Goal: Task Accomplishment & Management: Manage account settings

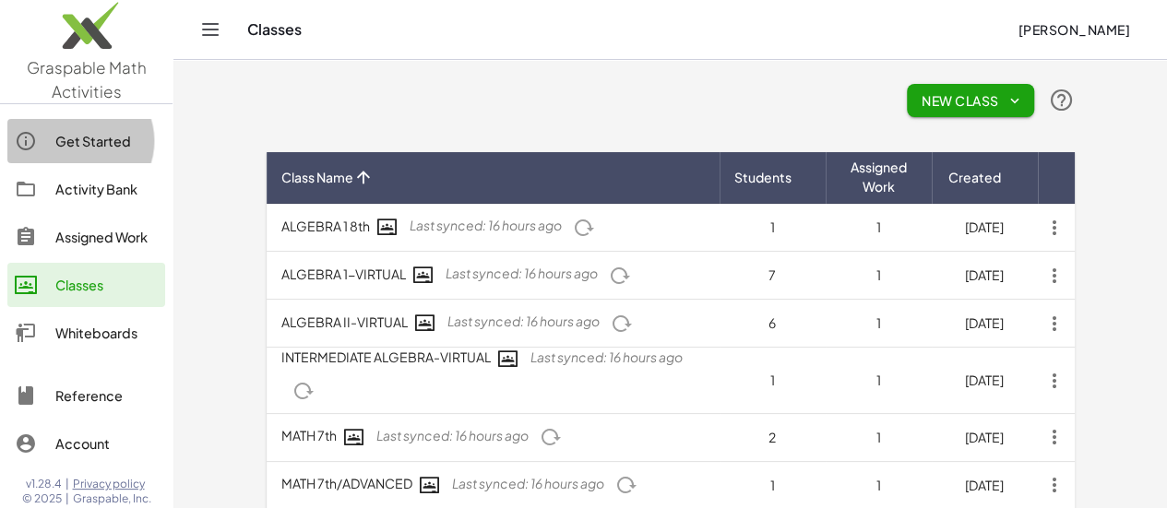
click at [95, 138] on div "Get Started" at bounding box center [106, 141] width 102 height 22
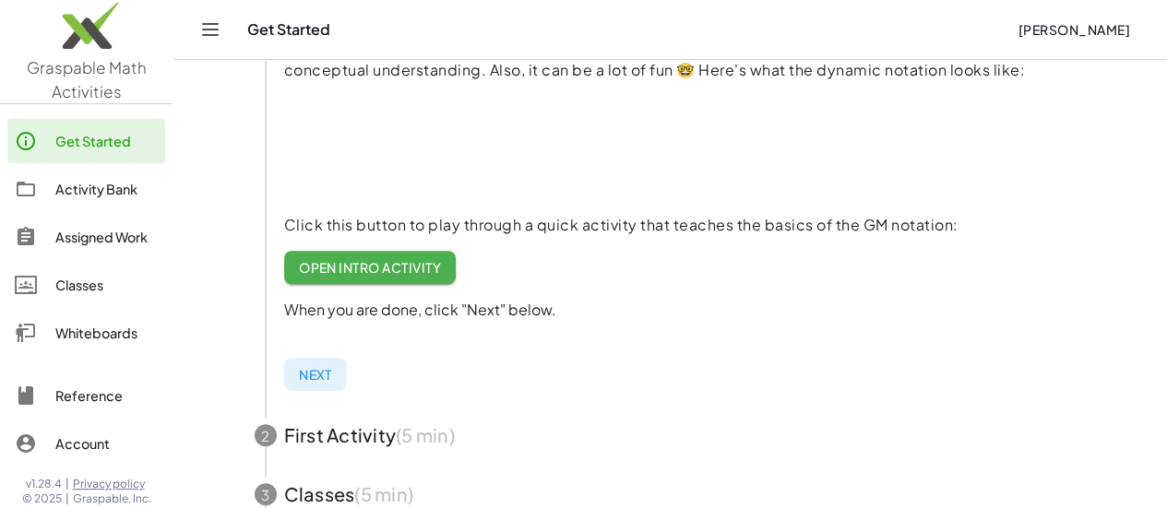
scroll to position [369, 0]
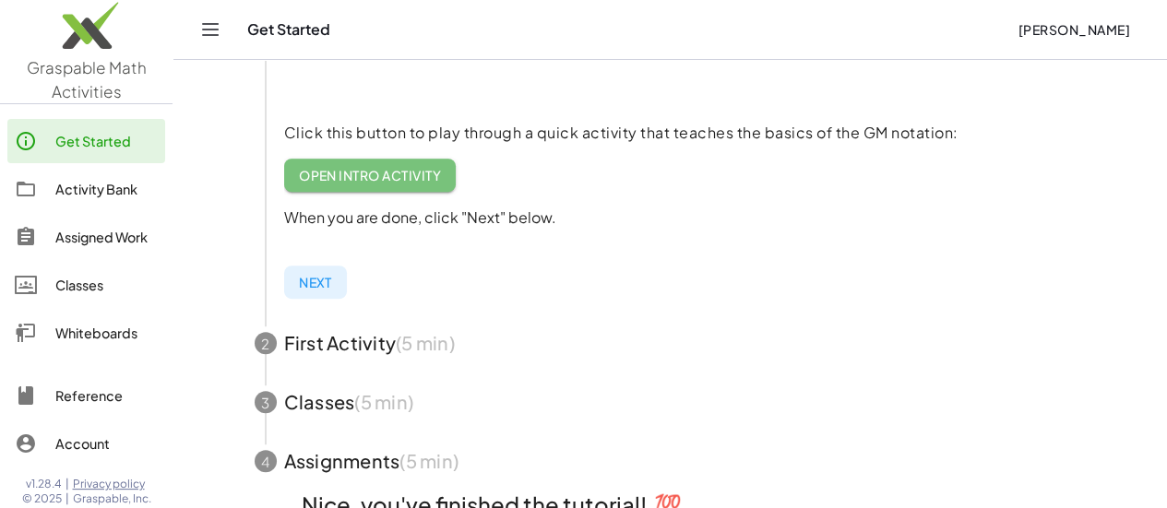
click at [419, 174] on span "Open Intro Activity" at bounding box center [370, 175] width 143 height 17
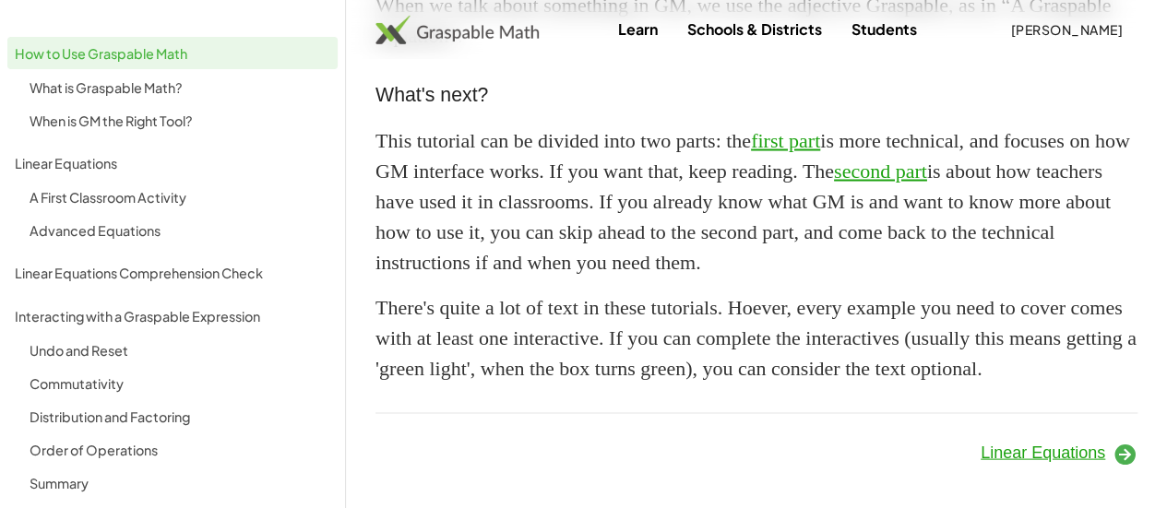
scroll to position [1398, 0]
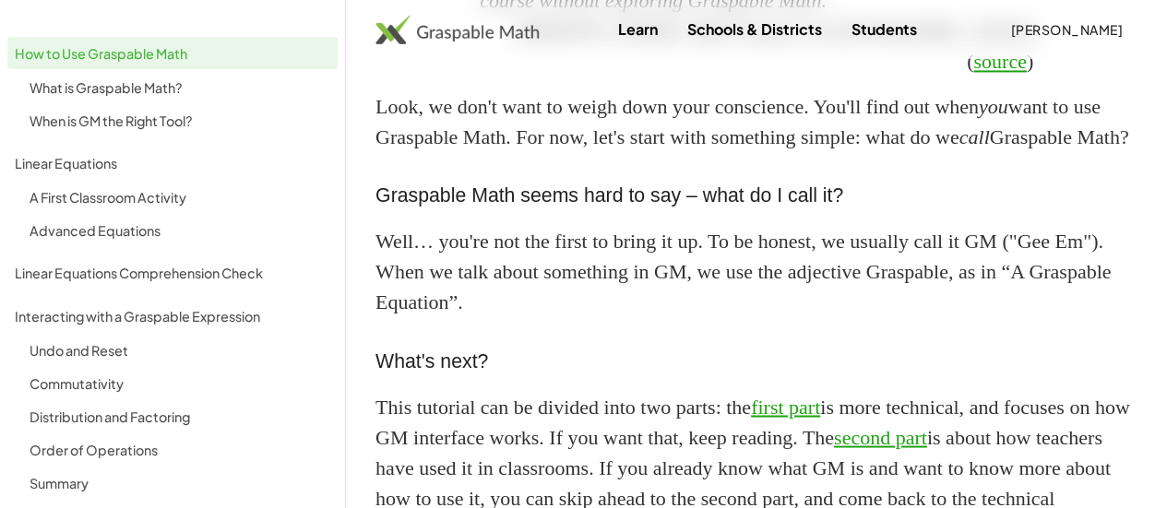
click at [451, 30] on img at bounding box center [457, 30] width 163 height 30
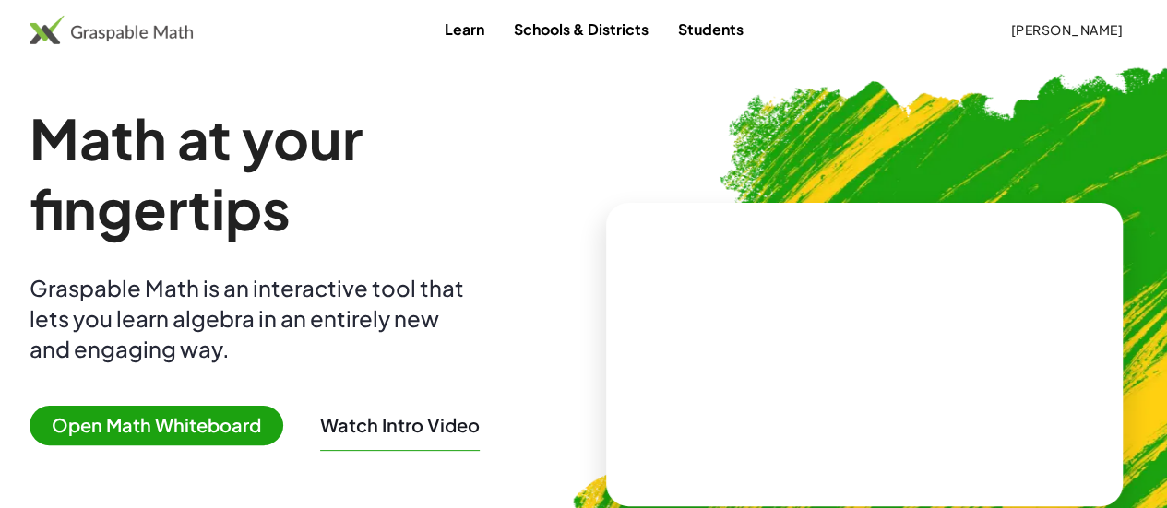
click at [705, 33] on link "Students" at bounding box center [711, 29] width 95 height 34
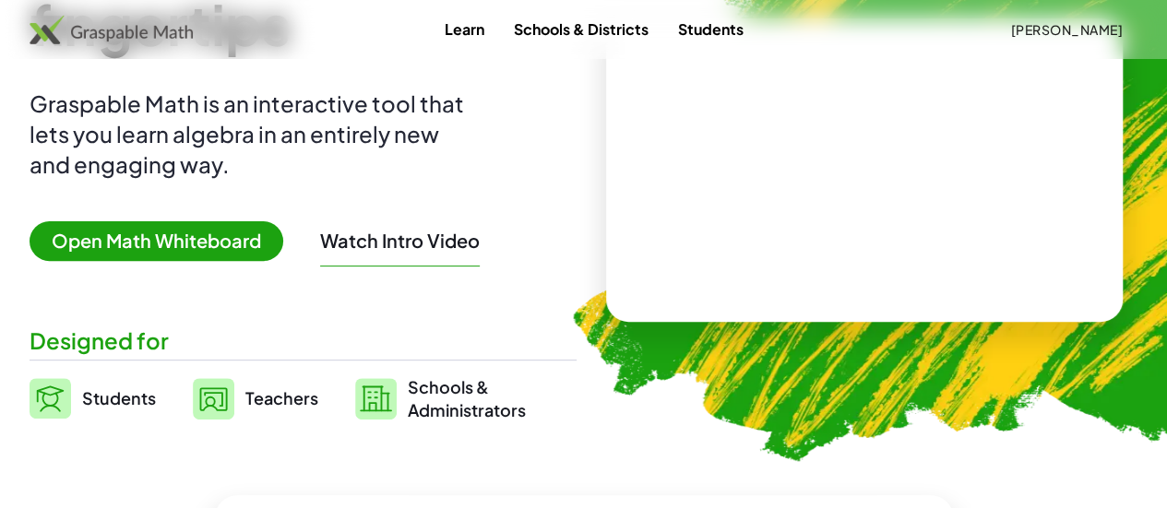
click at [471, 249] on button "Watch Intro Video" at bounding box center [400, 241] width 160 height 24
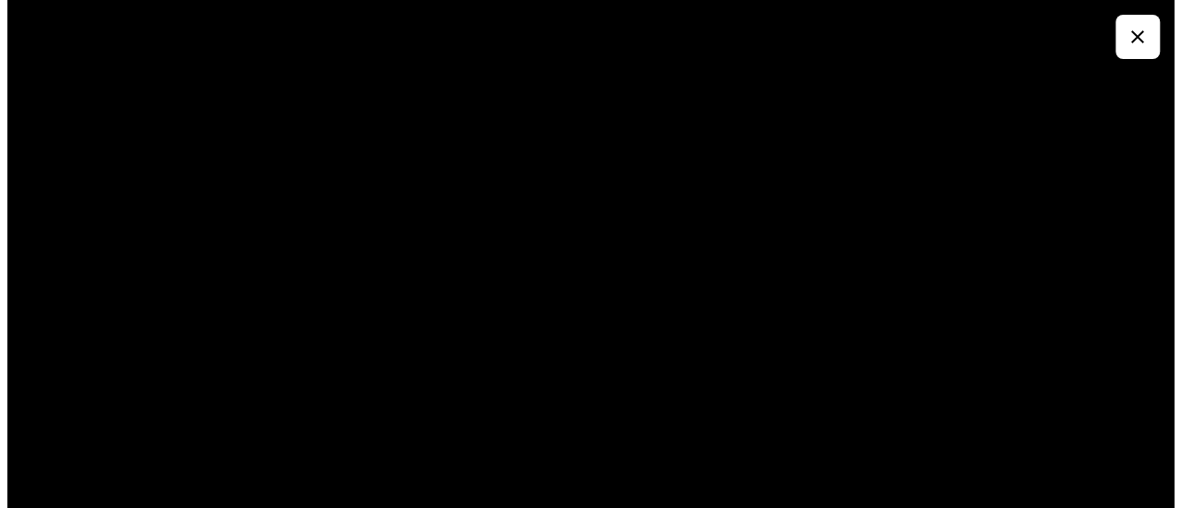
scroll to position [0, 0]
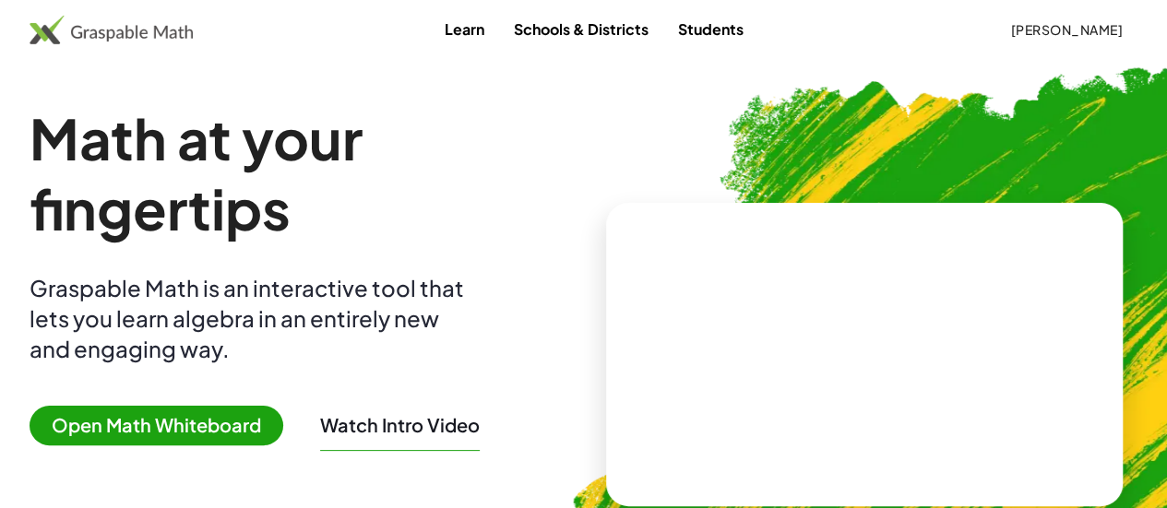
click at [441, 422] on button "Watch Intro Video" at bounding box center [400, 425] width 160 height 24
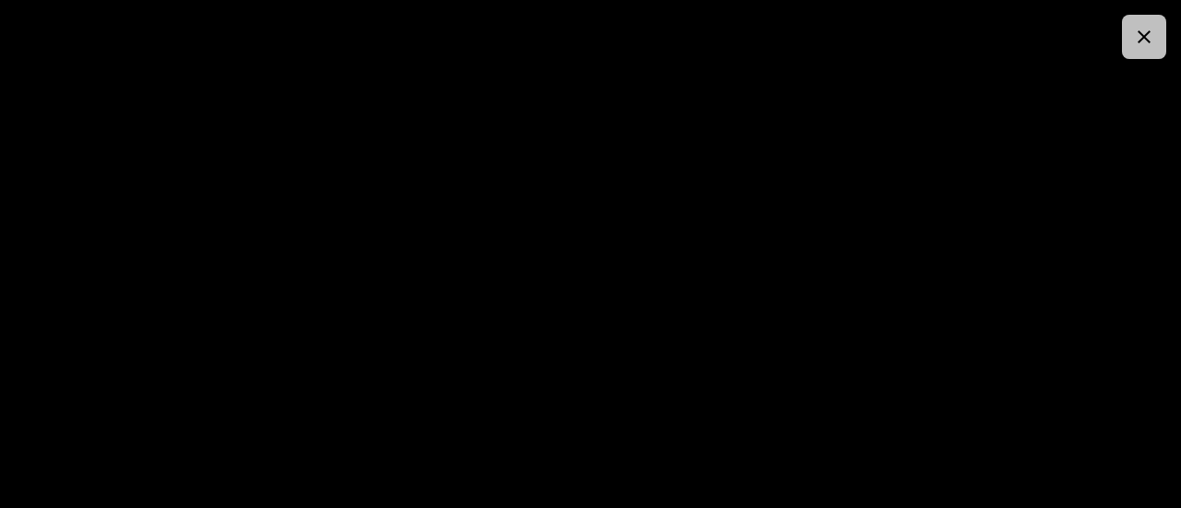
click at [1163, 40] on button "button" at bounding box center [1144, 37] width 44 height 44
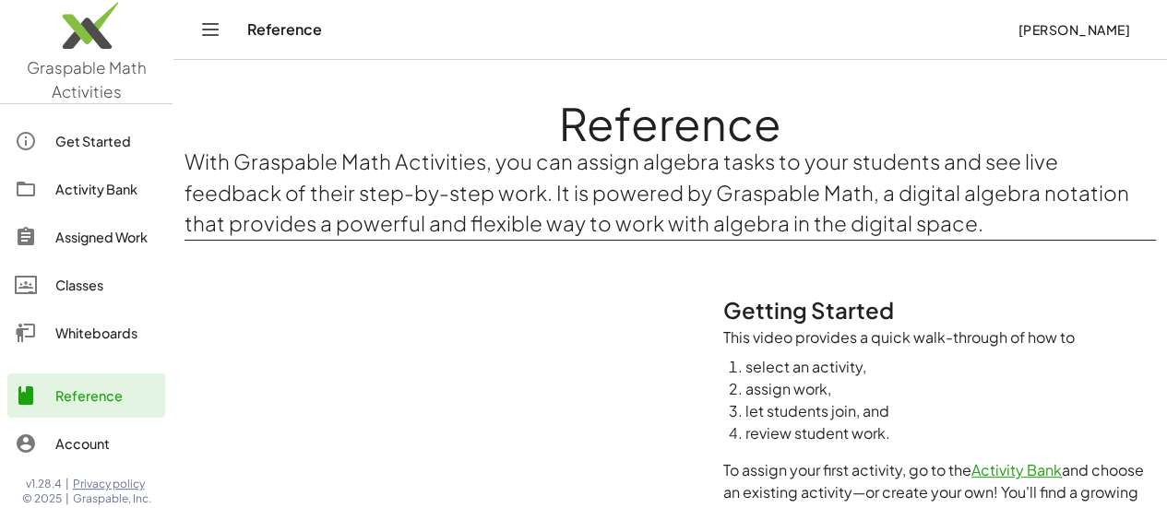
click at [59, 291] on div "Classes" at bounding box center [106, 285] width 102 height 22
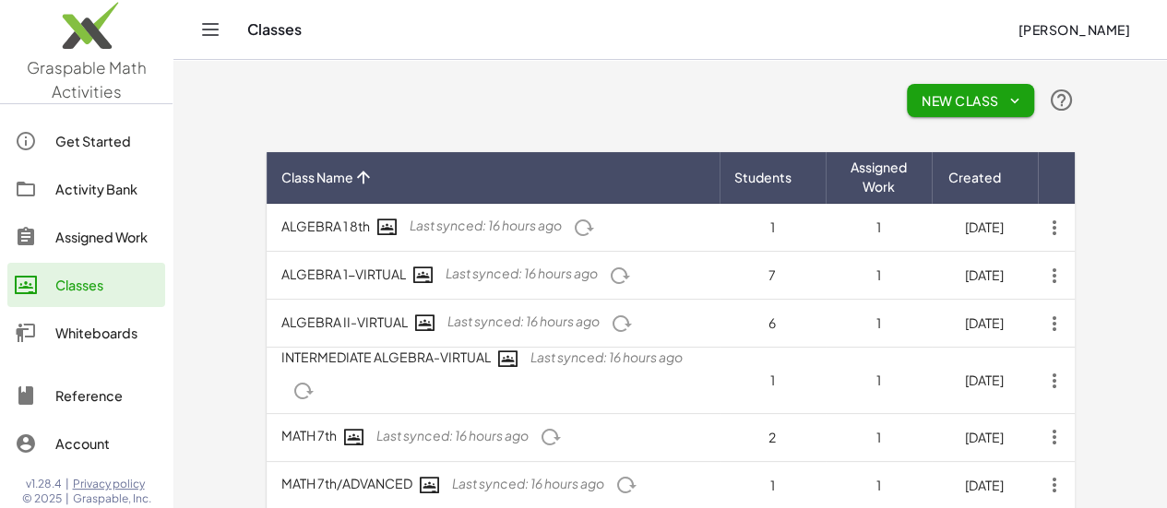
click at [101, 239] on div "Assigned Work" at bounding box center [106, 237] width 102 height 22
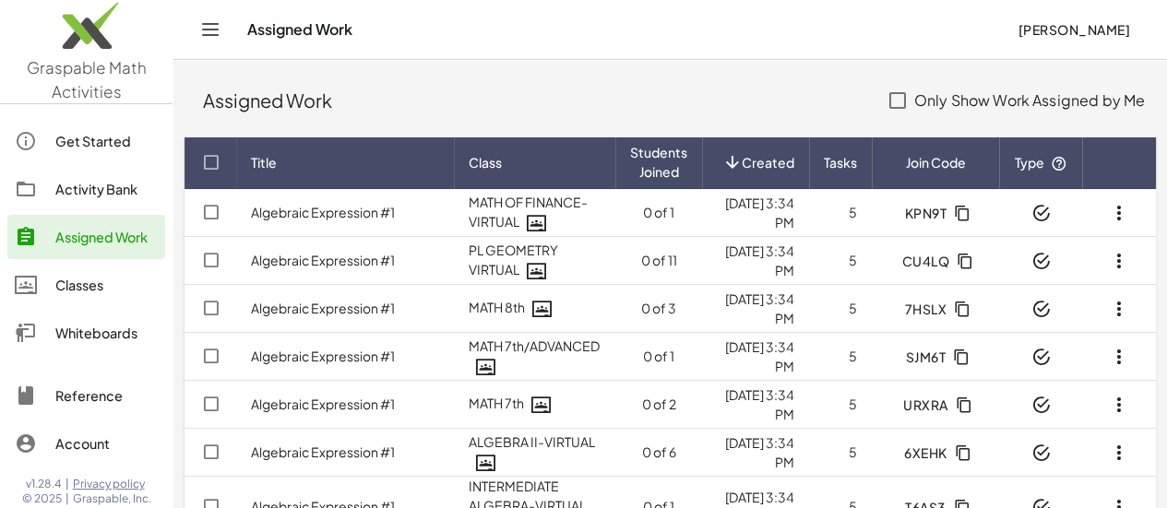
click at [963, 215] on icon "button" at bounding box center [962, 213] width 17 height 17
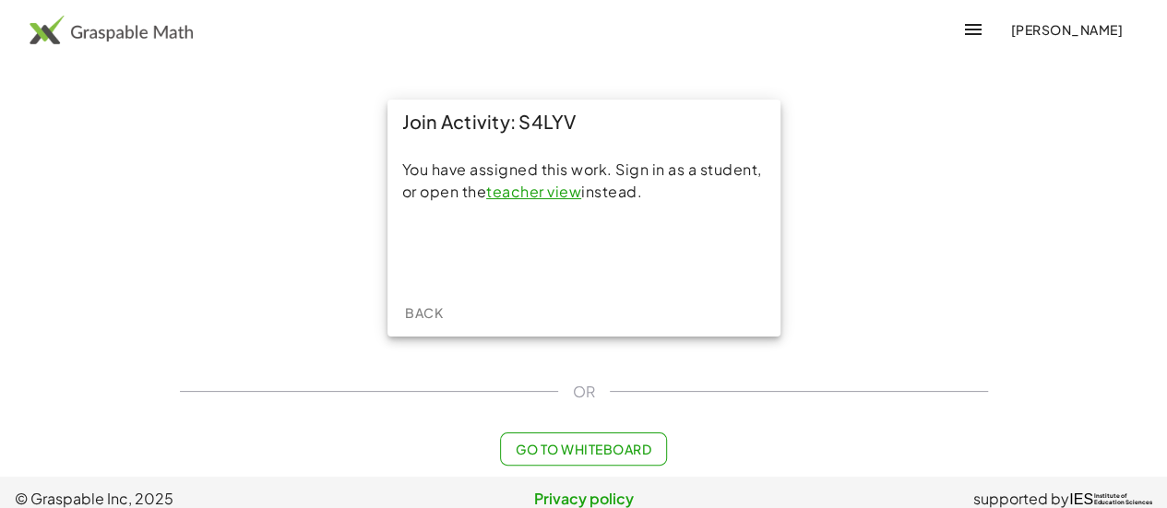
click at [534, 191] on link "teacher view" at bounding box center [533, 191] width 95 height 19
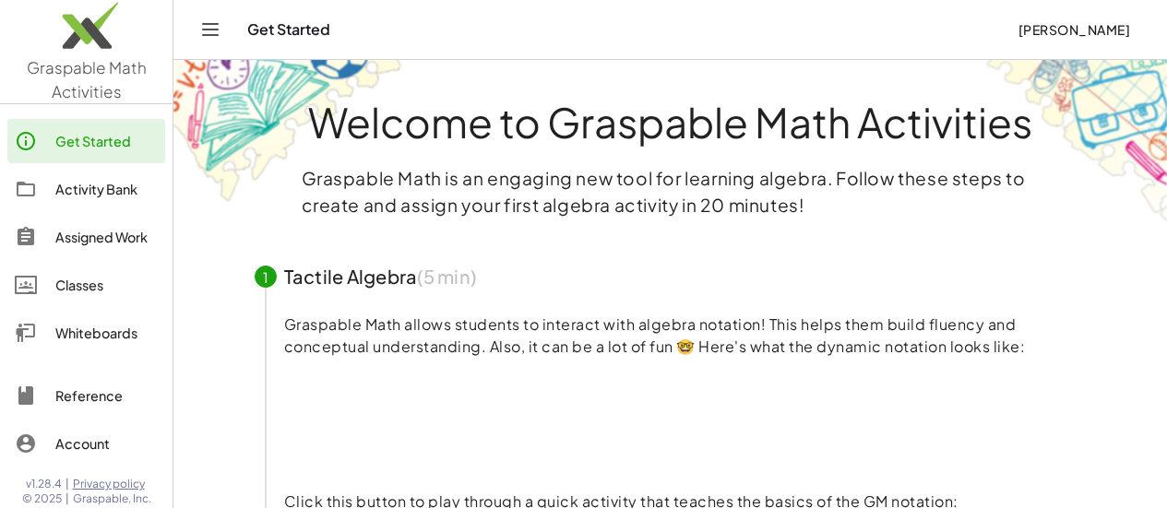
scroll to position [369, 0]
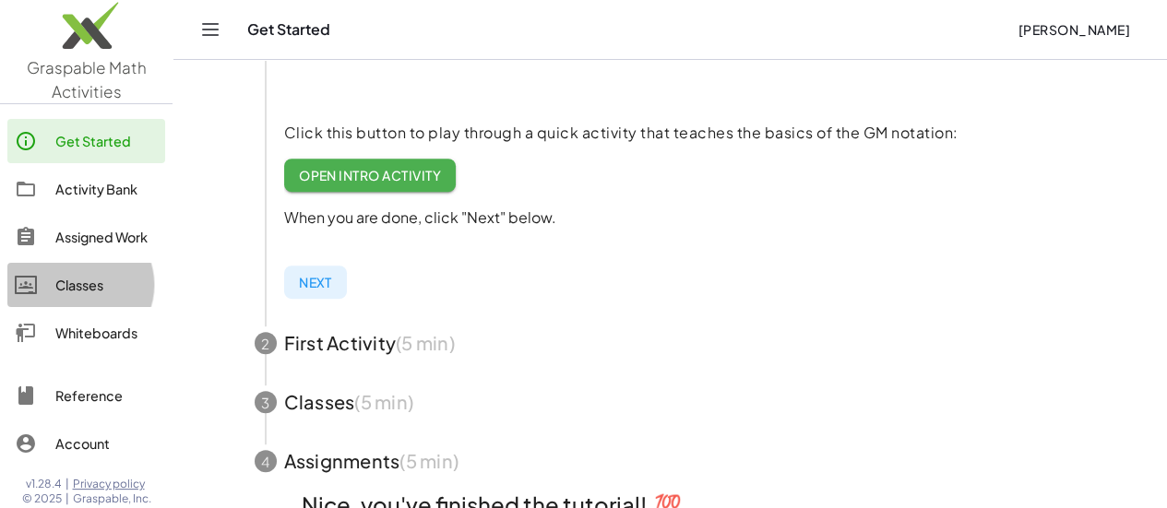
click at [102, 274] on div "Classes" at bounding box center [106, 285] width 102 height 22
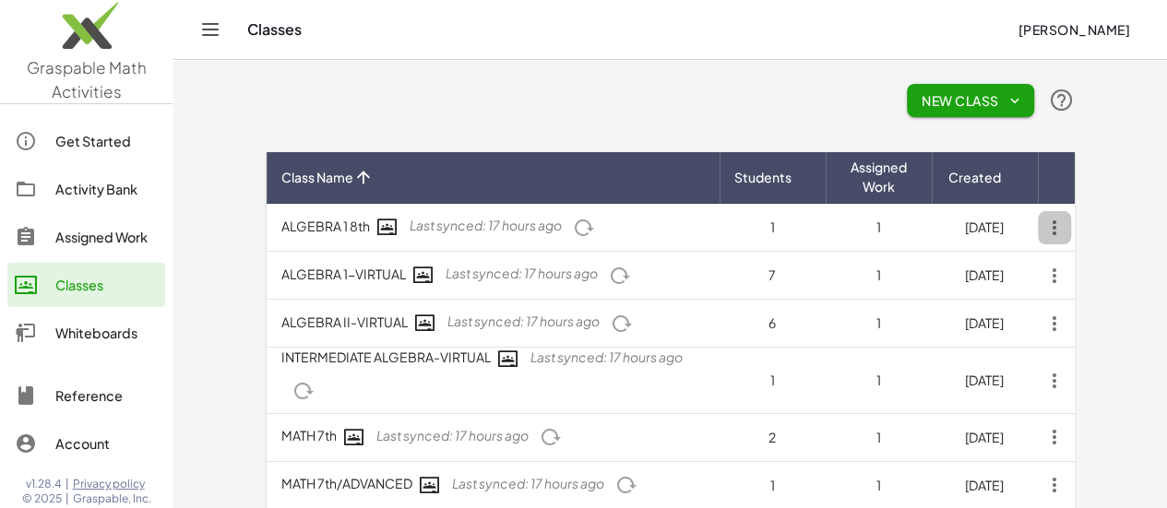
click at [1071, 221] on icon "button" at bounding box center [1054, 227] width 33 height 33
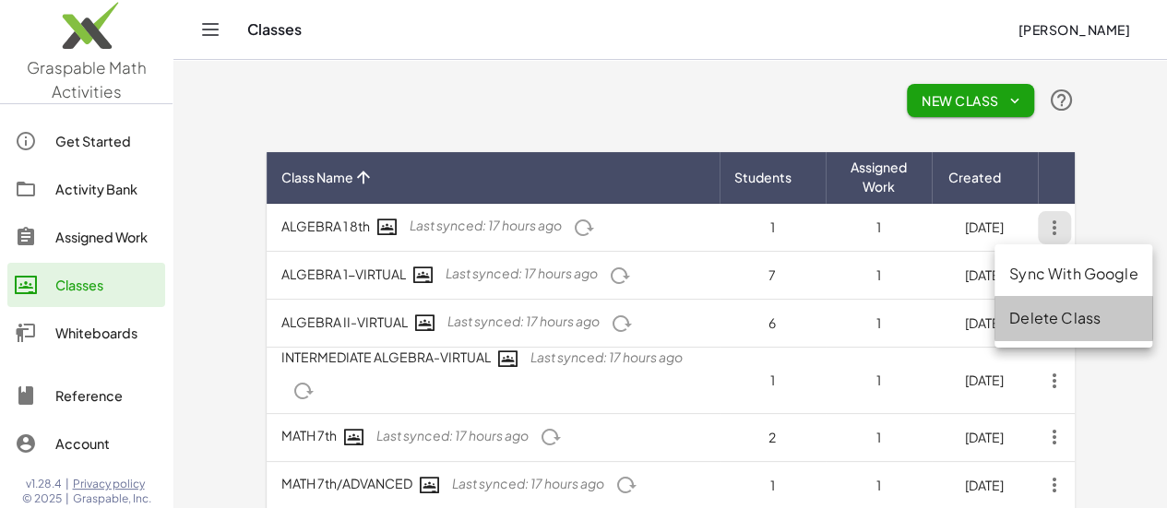
click at [1092, 315] on div "Delete Class" at bounding box center [1074, 318] width 128 height 22
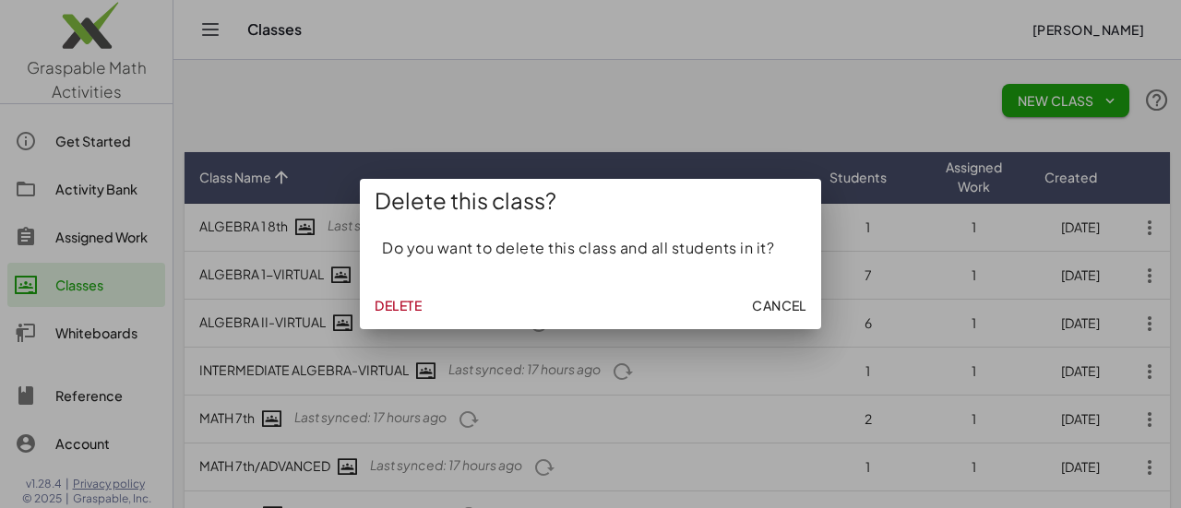
click at [421, 300] on span "Delete" at bounding box center [398, 305] width 47 height 17
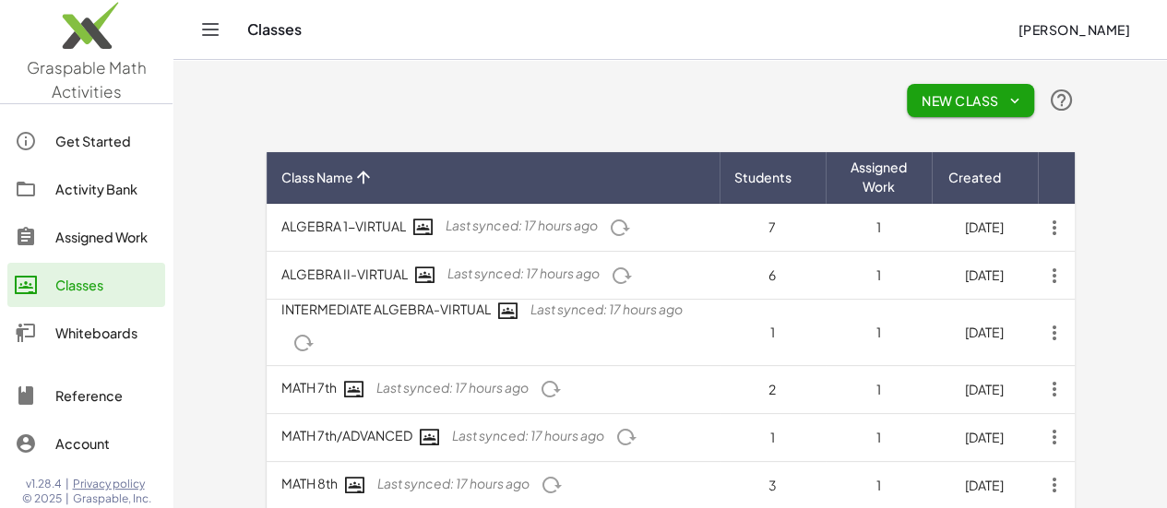
click at [1071, 235] on icon "button" at bounding box center [1054, 227] width 33 height 33
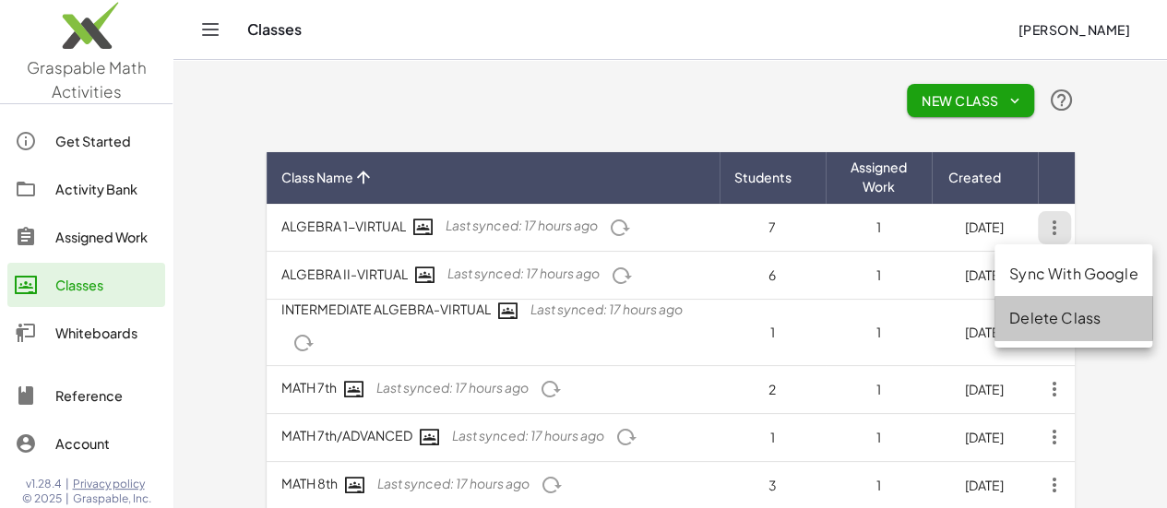
click at [1056, 326] on div "Delete Class" at bounding box center [1074, 318] width 128 height 22
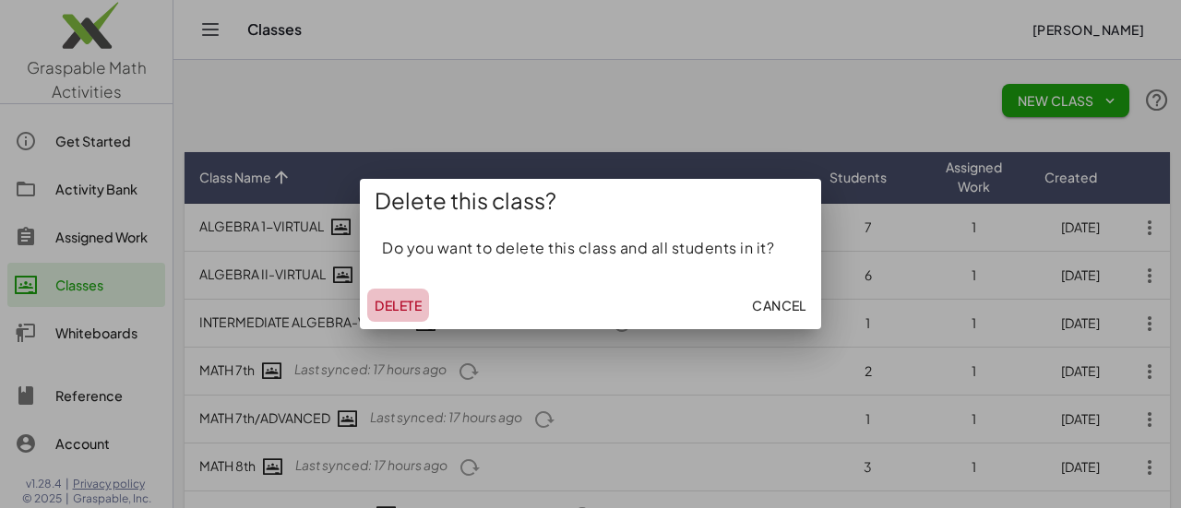
click at [382, 312] on span "Delete" at bounding box center [398, 305] width 47 height 17
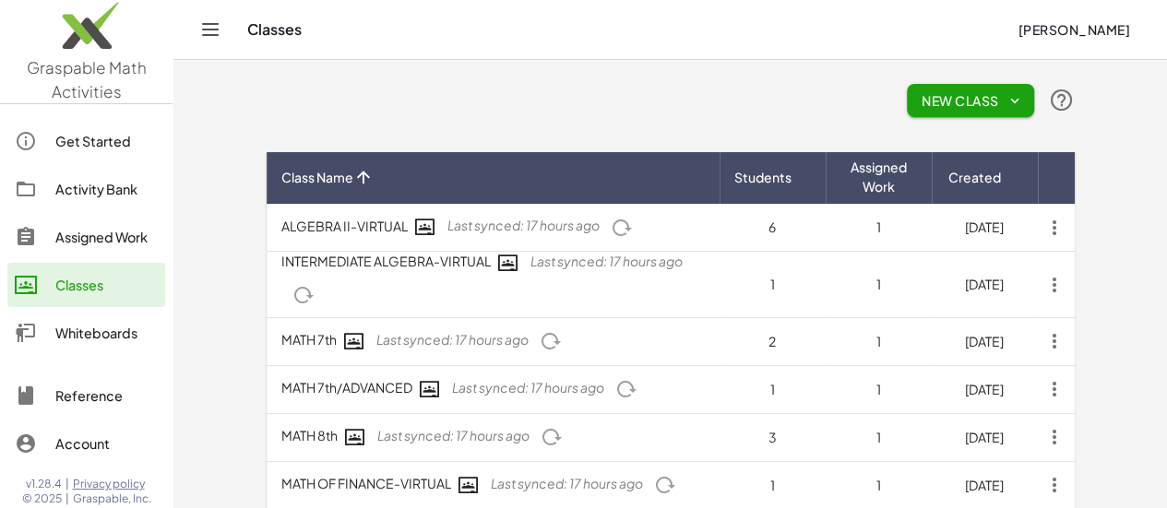
click at [1071, 223] on icon "button" at bounding box center [1054, 227] width 33 height 33
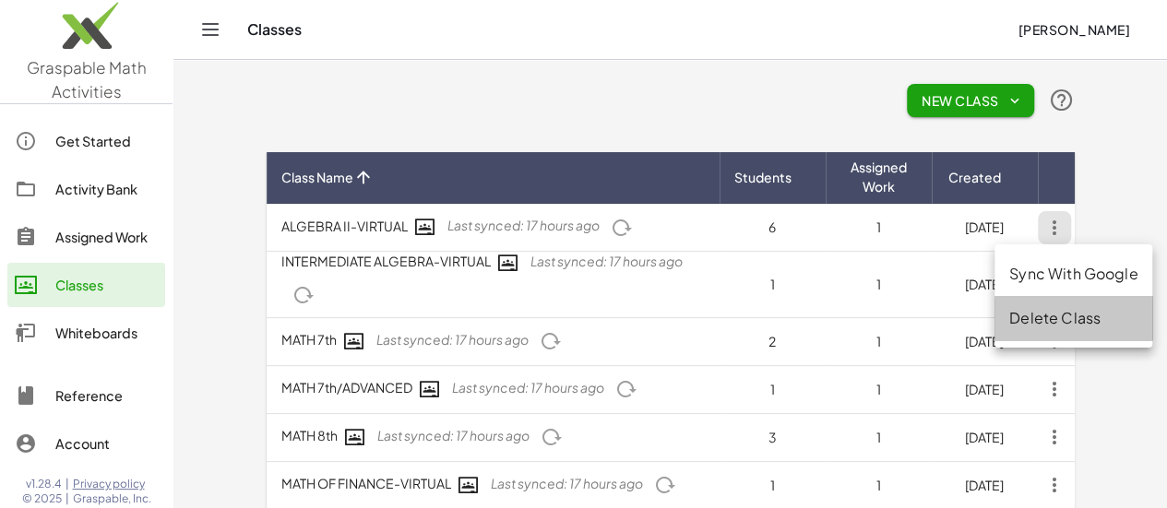
click at [1058, 312] on div "Delete Class" at bounding box center [1074, 318] width 128 height 22
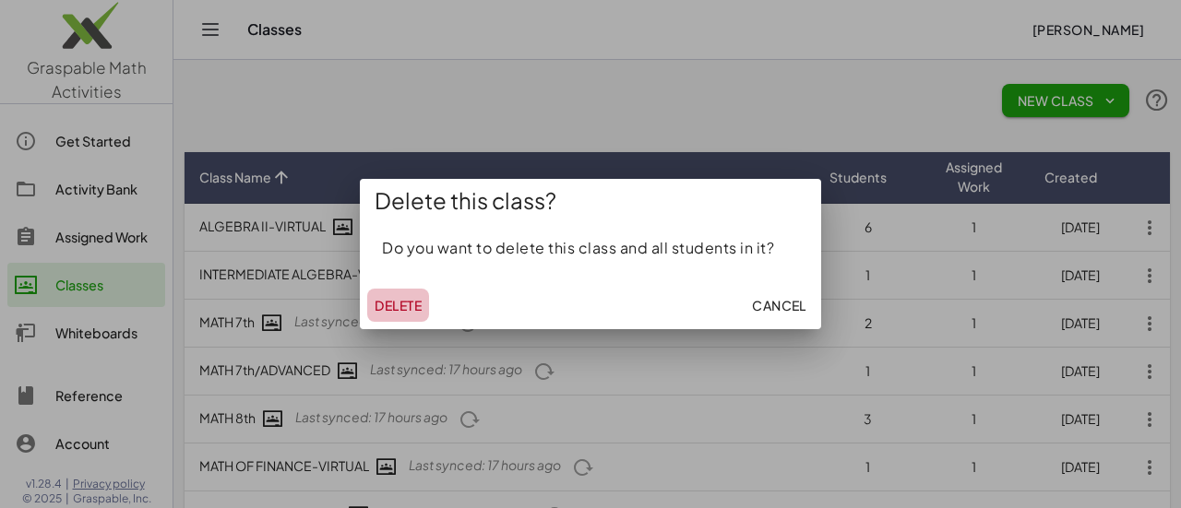
click at [395, 309] on span "Delete" at bounding box center [398, 305] width 47 height 17
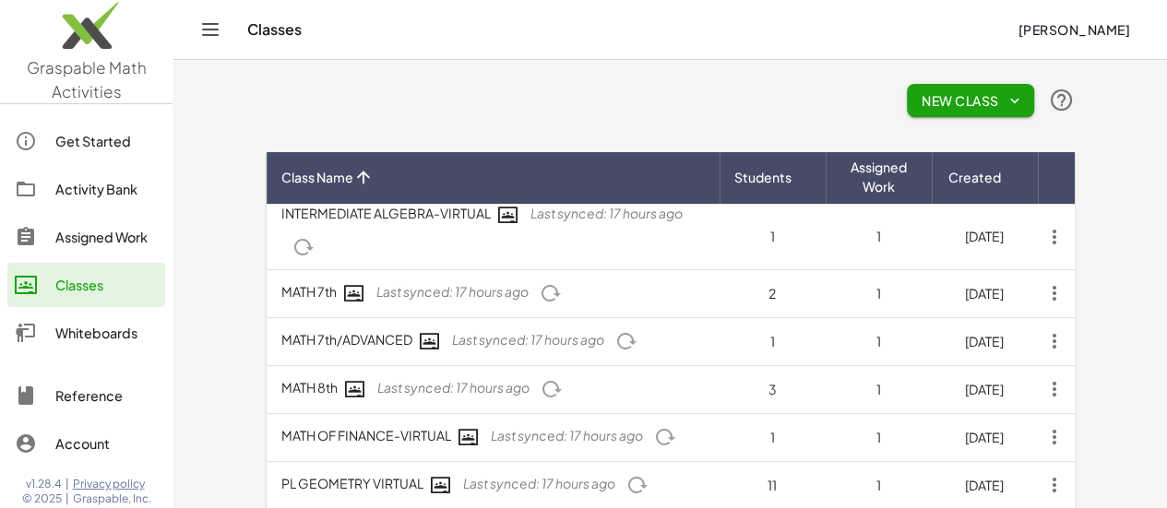
click at [1071, 221] on icon "button" at bounding box center [1054, 237] width 33 height 33
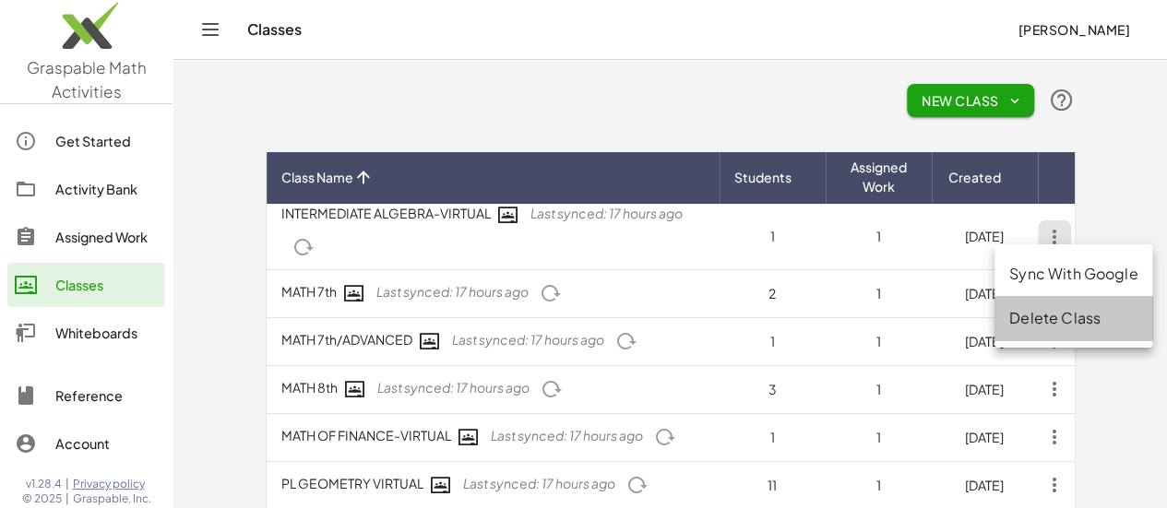
click at [1036, 319] on div "Delete Class" at bounding box center [1074, 318] width 128 height 22
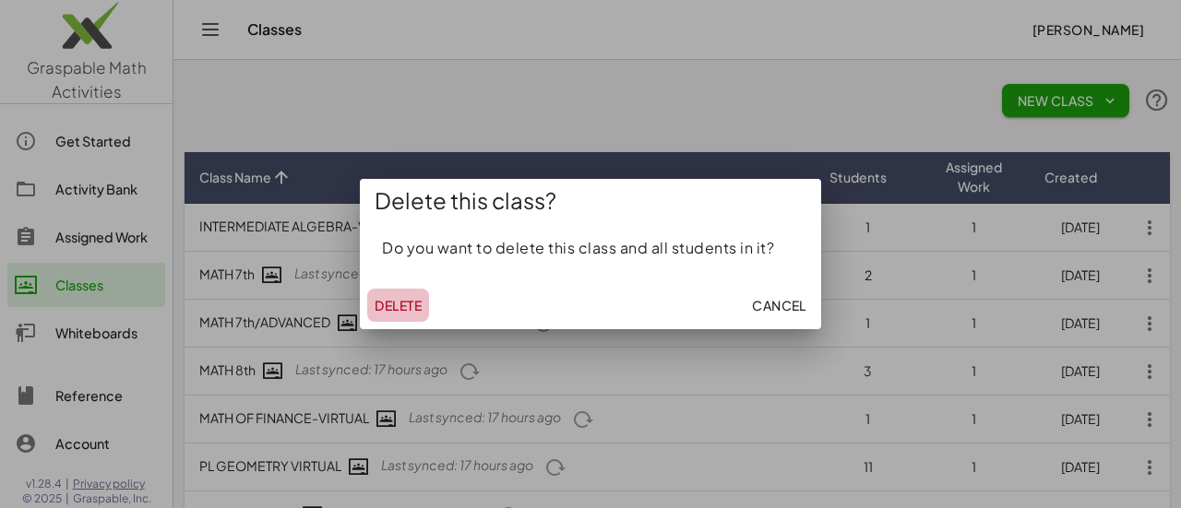
click at [400, 311] on span "Delete" at bounding box center [398, 305] width 47 height 17
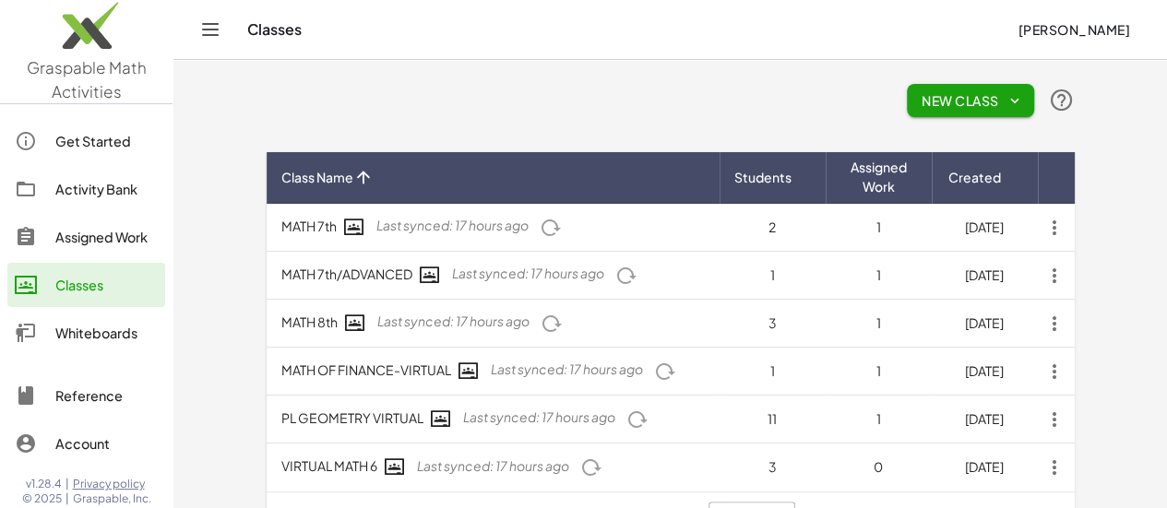
click at [1071, 233] on icon "button" at bounding box center [1054, 227] width 33 height 33
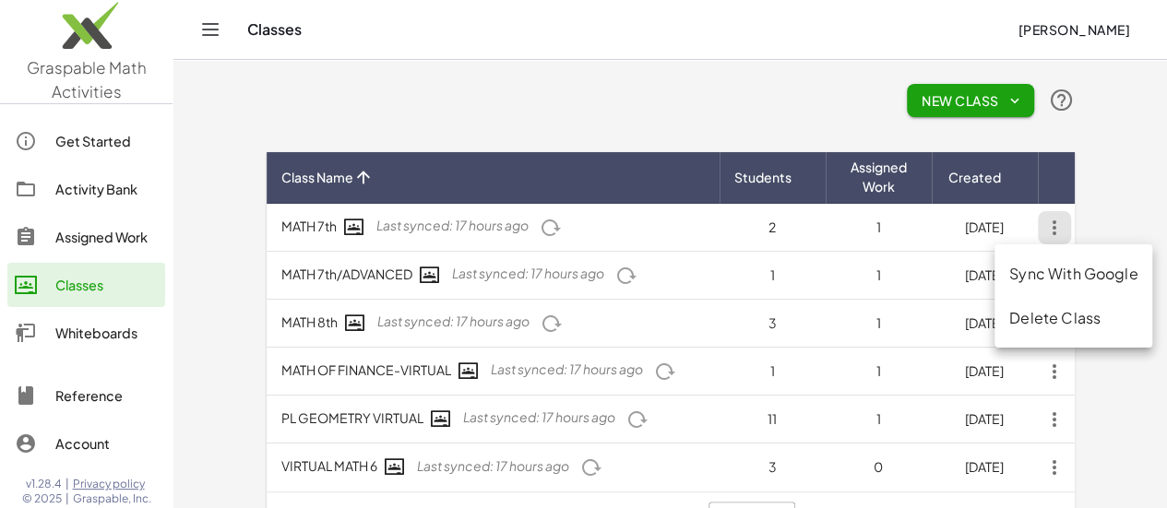
click at [1065, 317] on div "Delete Class" at bounding box center [1074, 318] width 128 height 22
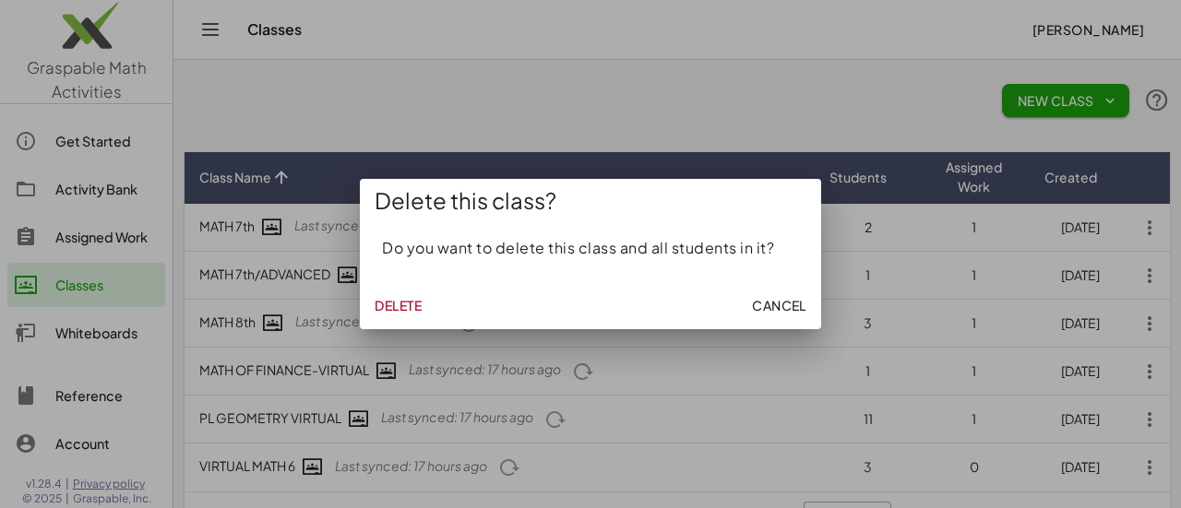
click at [412, 308] on span "Delete" at bounding box center [398, 305] width 47 height 17
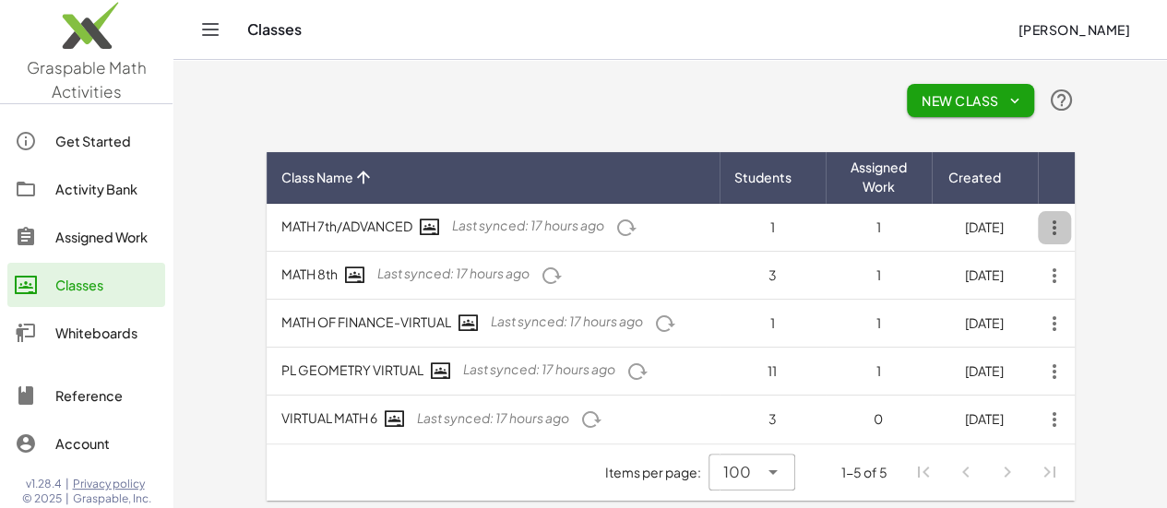
click at [1071, 227] on icon "button" at bounding box center [1054, 227] width 33 height 33
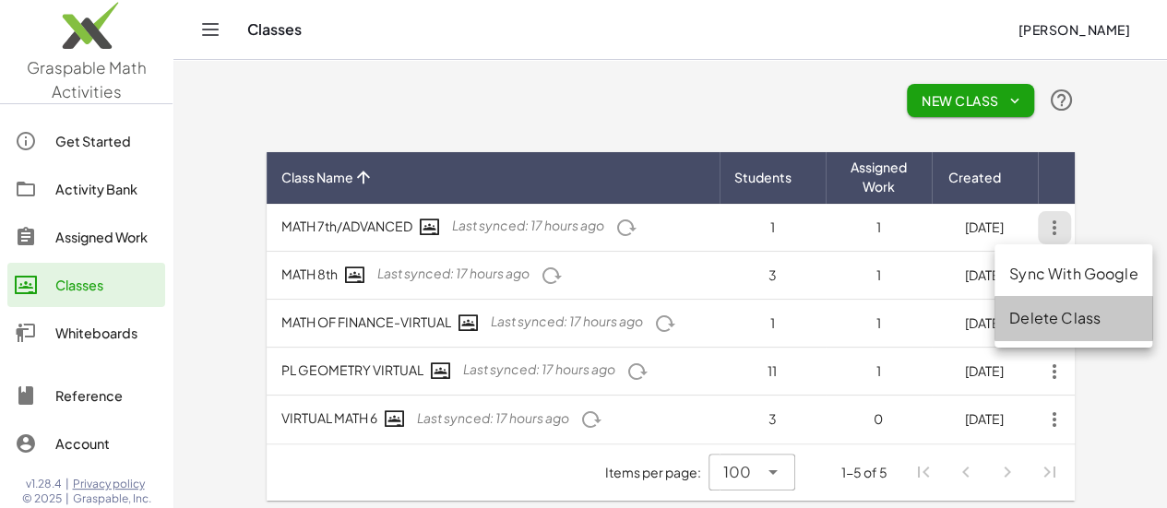
click at [1082, 325] on div "Delete Class" at bounding box center [1074, 318] width 128 height 22
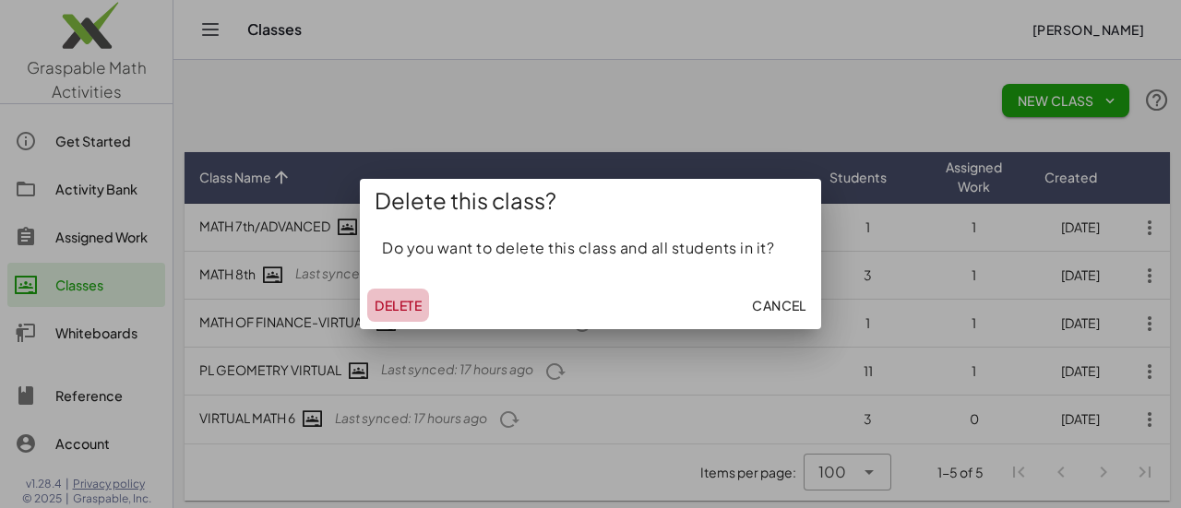
click at [400, 313] on span "Delete" at bounding box center [398, 305] width 47 height 17
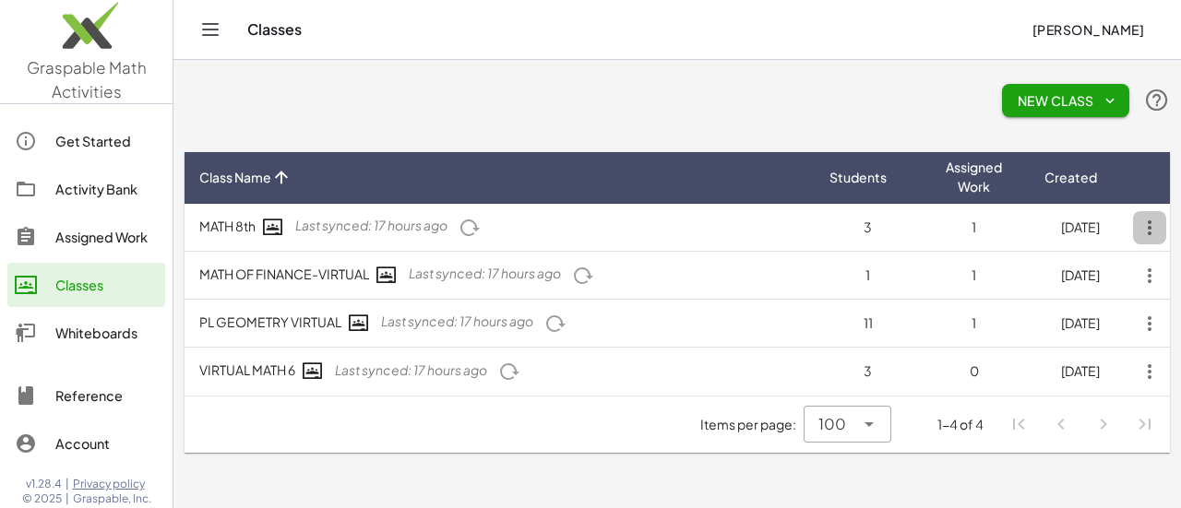
click at [1146, 228] on icon "button" at bounding box center [1149, 227] width 33 height 33
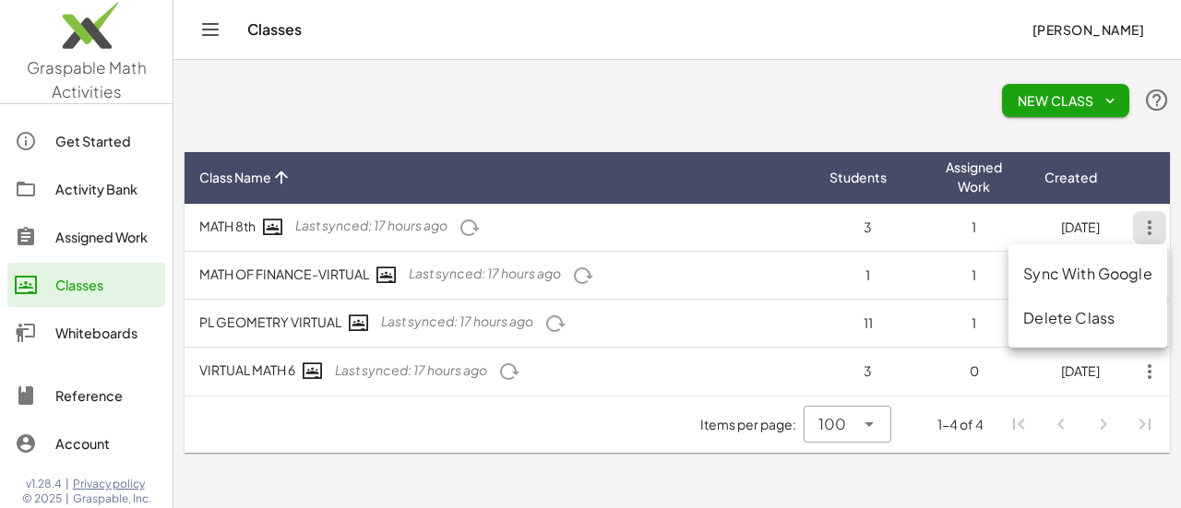
click at [1103, 317] on div "Delete Class" at bounding box center [1087, 318] width 128 height 22
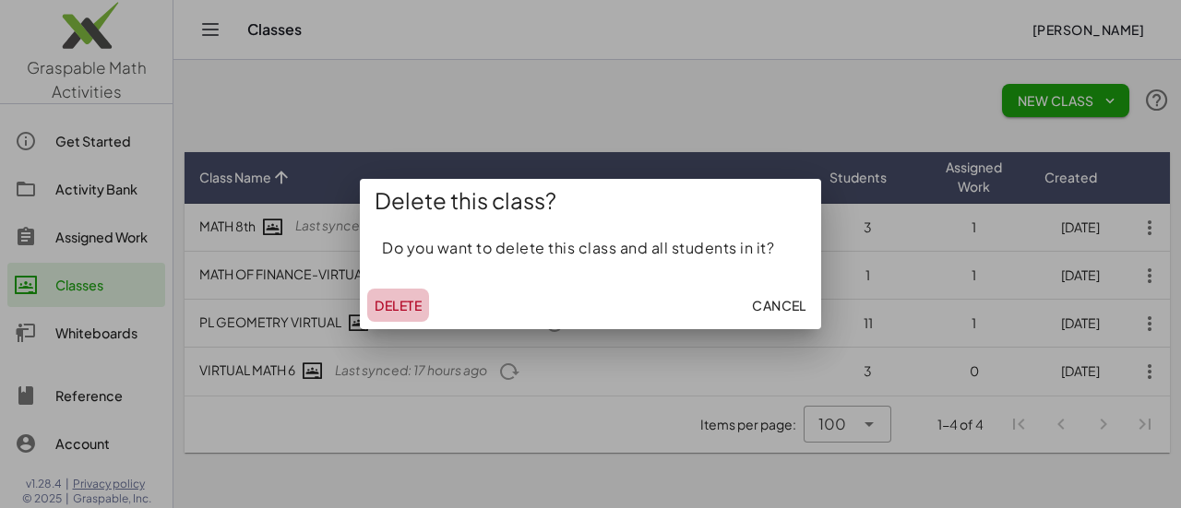
click at [417, 307] on span "Delete" at bounding box center [398, 305] width 47 height 17
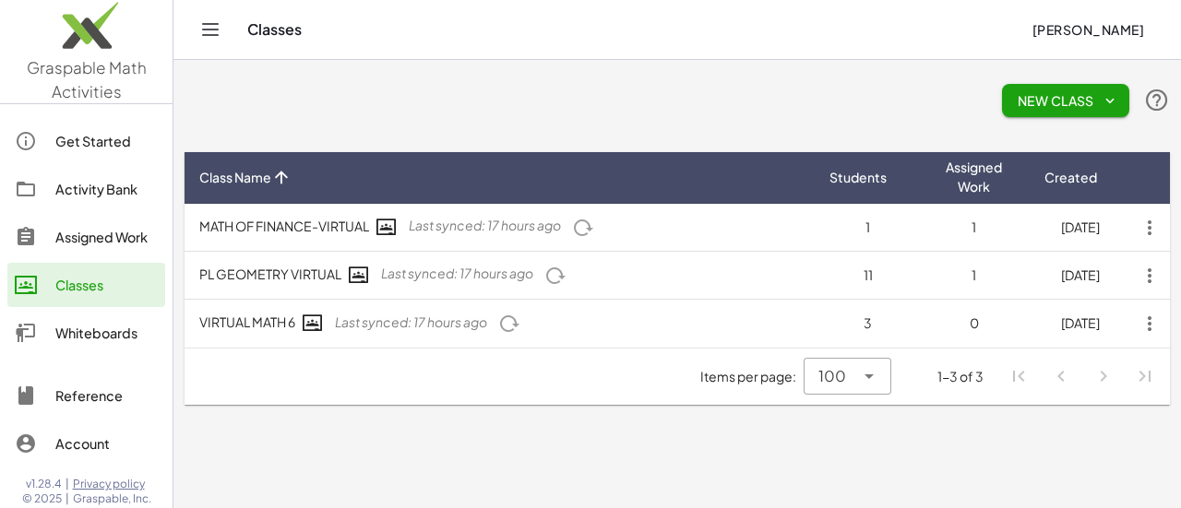
click at [1151, 226] on icon "button" at bounding box center [1149, 227] width 33 height 33
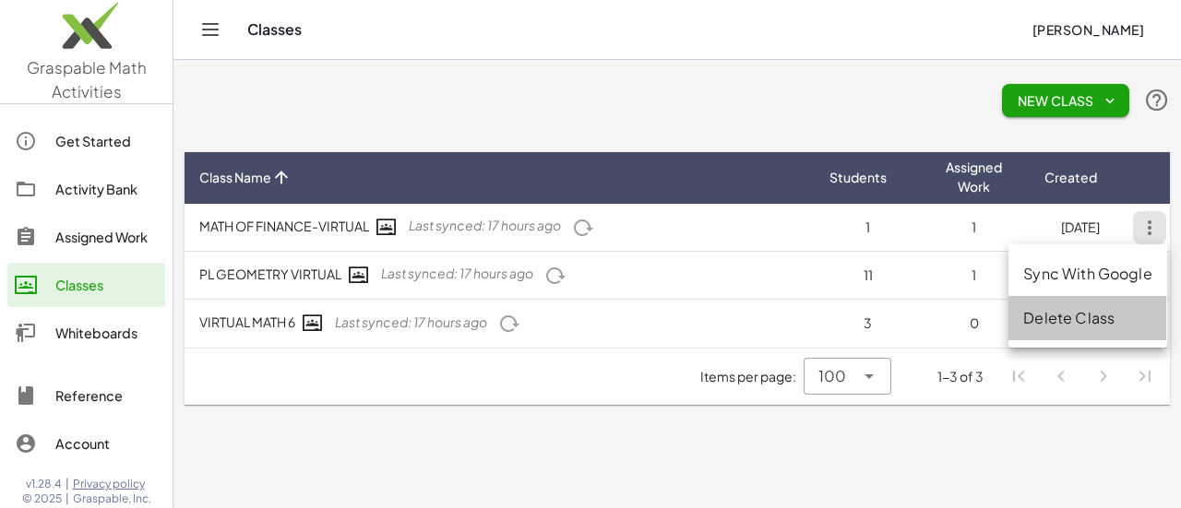
click at [1080, 311] on div "Delete Class" at bounding box center [1087, 318] width 128 height 22
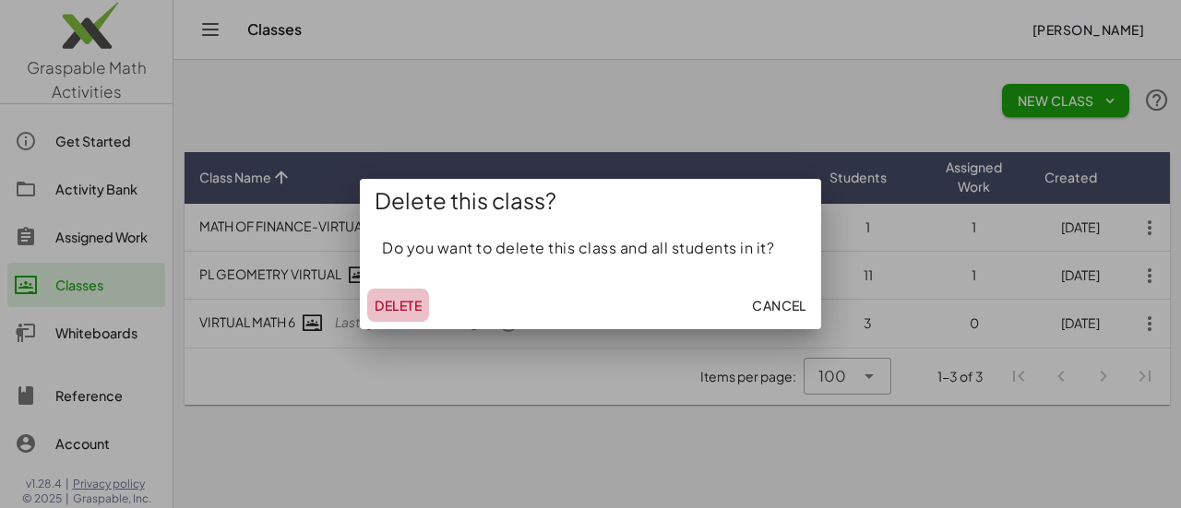
click at [413, 309] on span "Delete" at bounding box center [398, 305] width 47 height 17
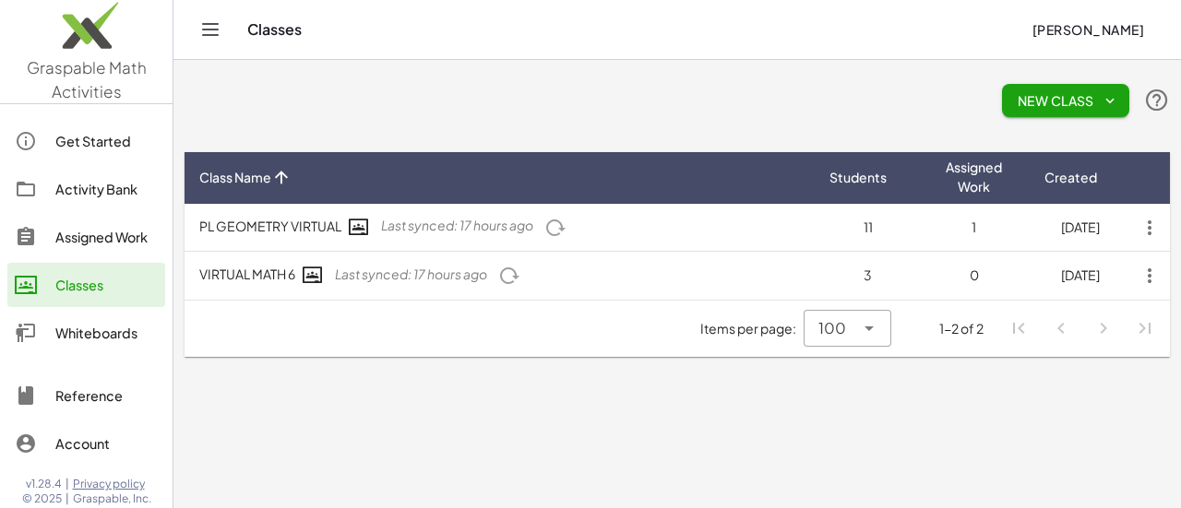
click at [1148, 224] on icon "button" at bounding box center [1149, 227] width 33 height 33
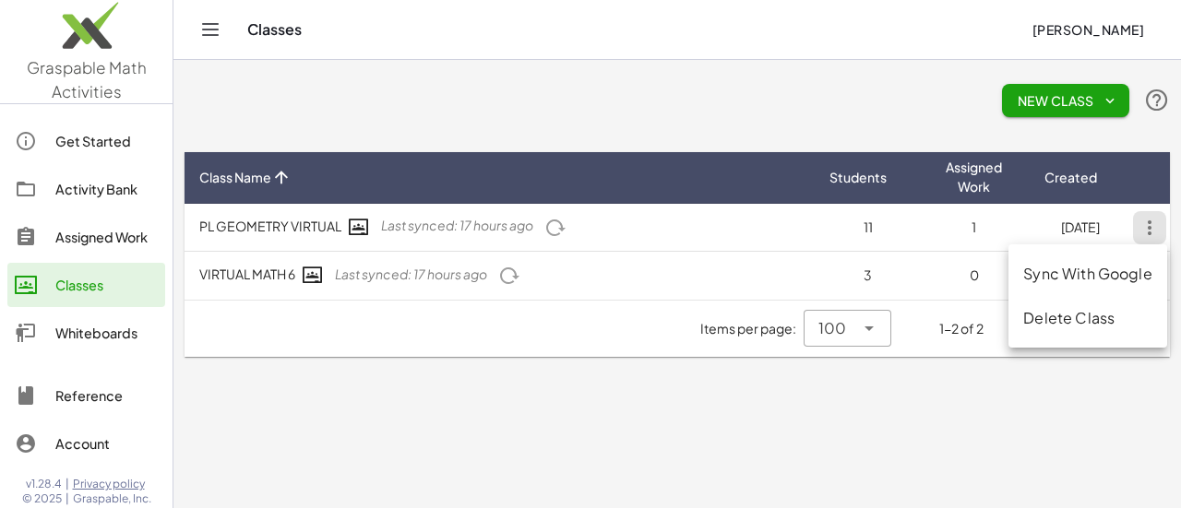
click at [1060, 328] on div "Delete Class" at bounding box center [1087, 318] width 128 height 22
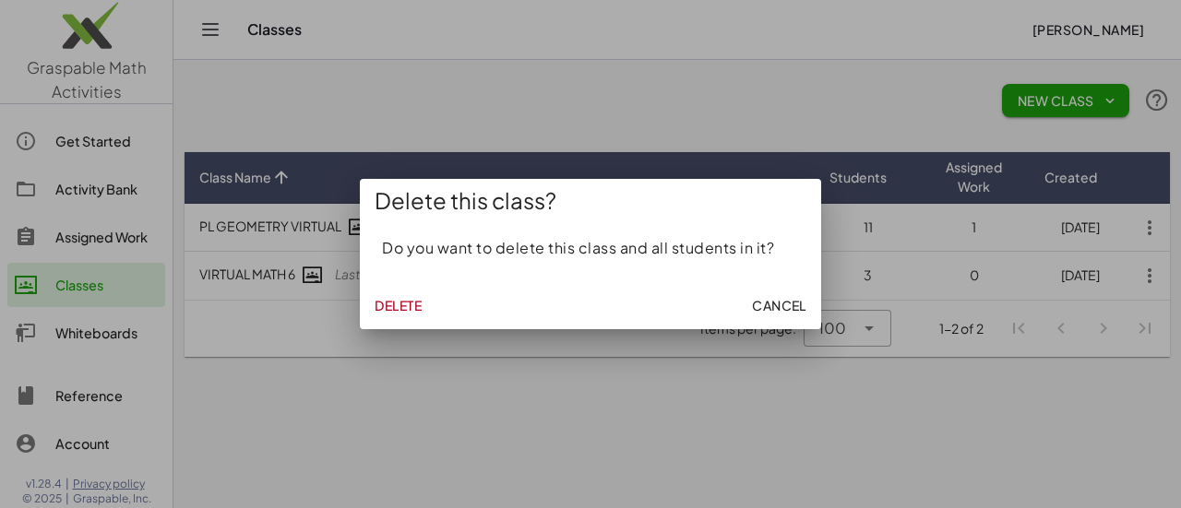
click at [404, 306] on span "Delete" at bounding box center [398, 305] width 47 height 17
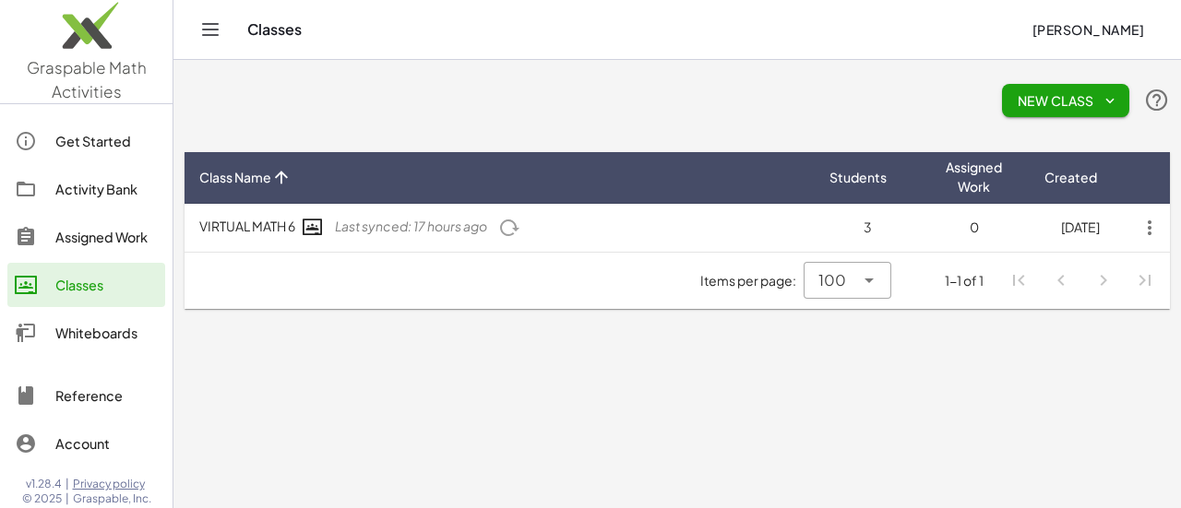
click at [1146, 227] on icon "button" at bounding box center [1149, 227] width 33 height 33
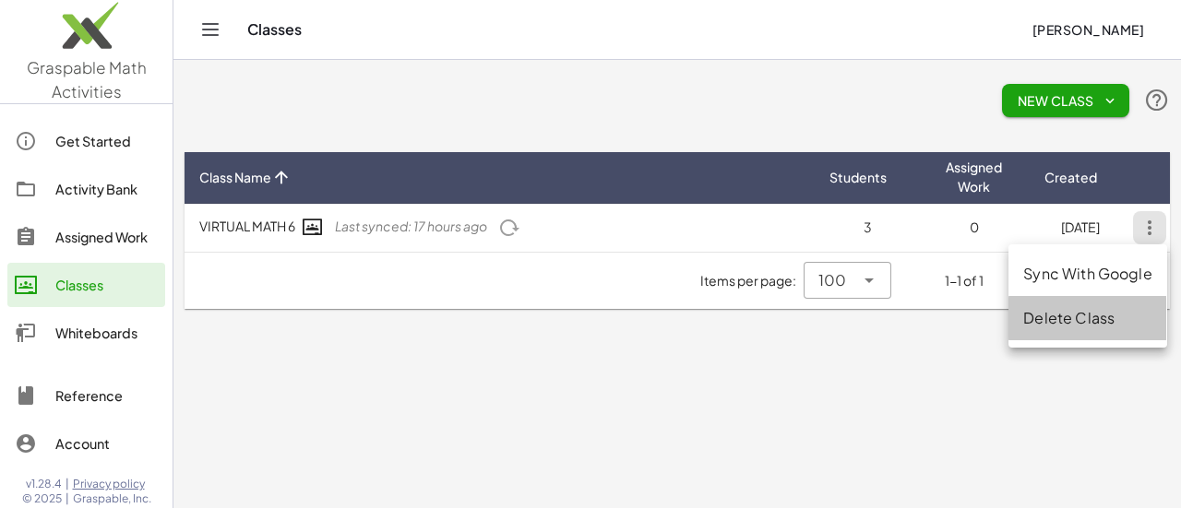
click at [1037, 315] on div "Delete Class" at bounding box center [1087, 318] width 128 height 22
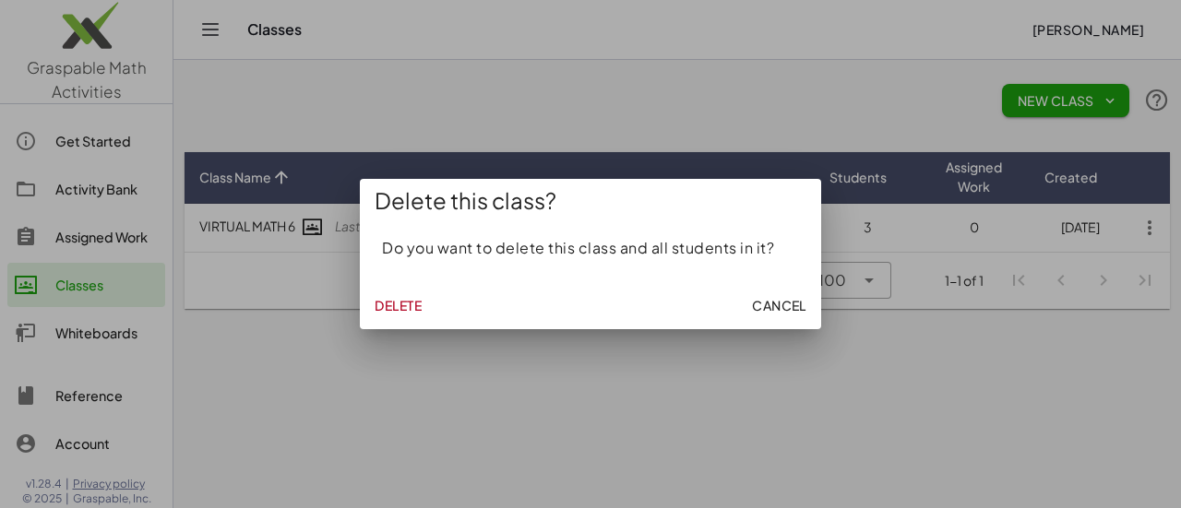
click at [380, 309] on span "Delete" at bounding box center [398, 305] width 47 height 17
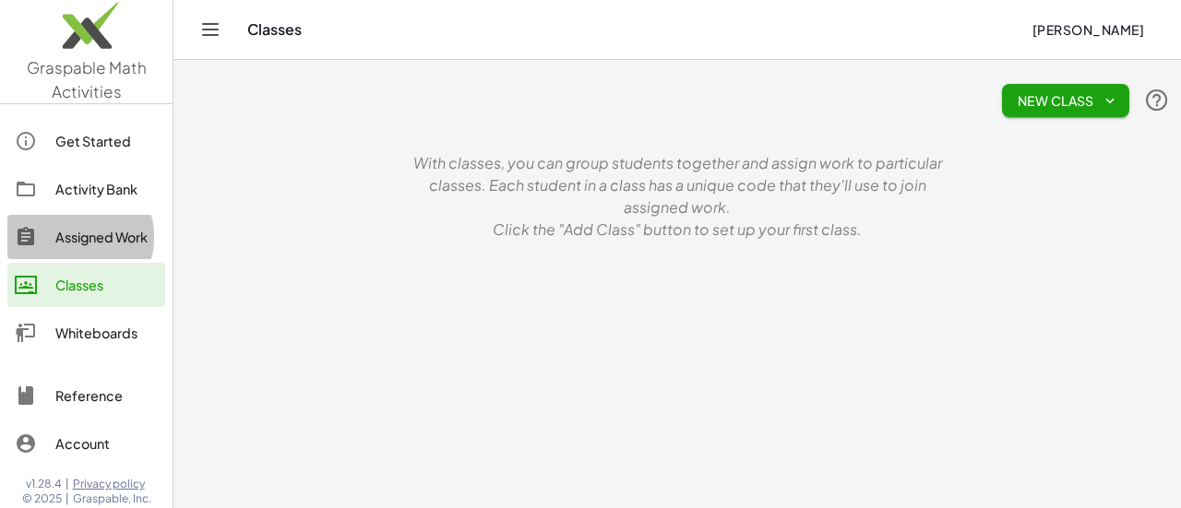
click at [80, 248] on link "Assigned Work" at bounding box center [86, 237] width 158 height 44
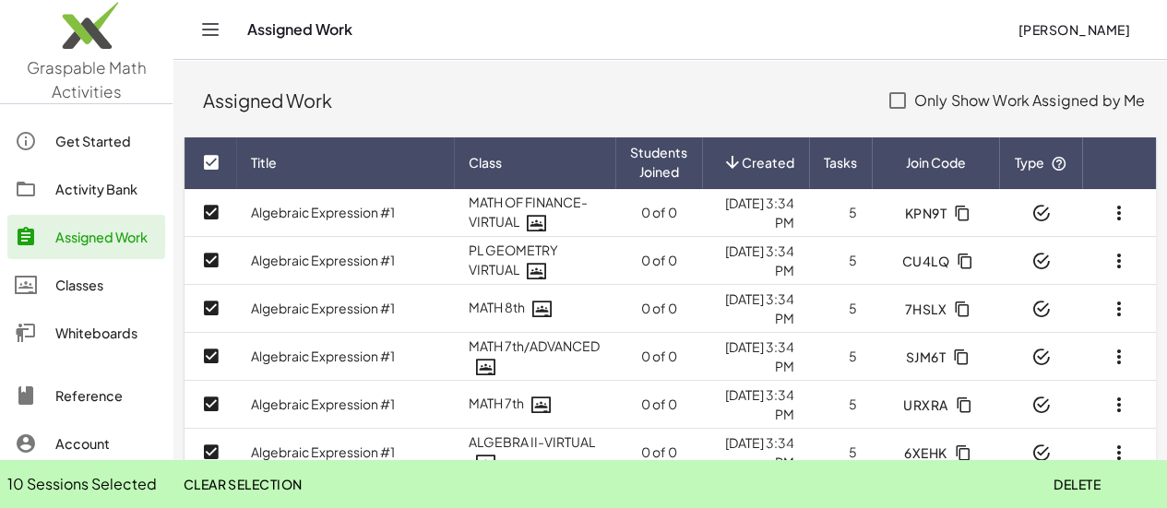
click at [1076, 490] on span "Delete" at bounding box center [1077, 484] width 47 height 17
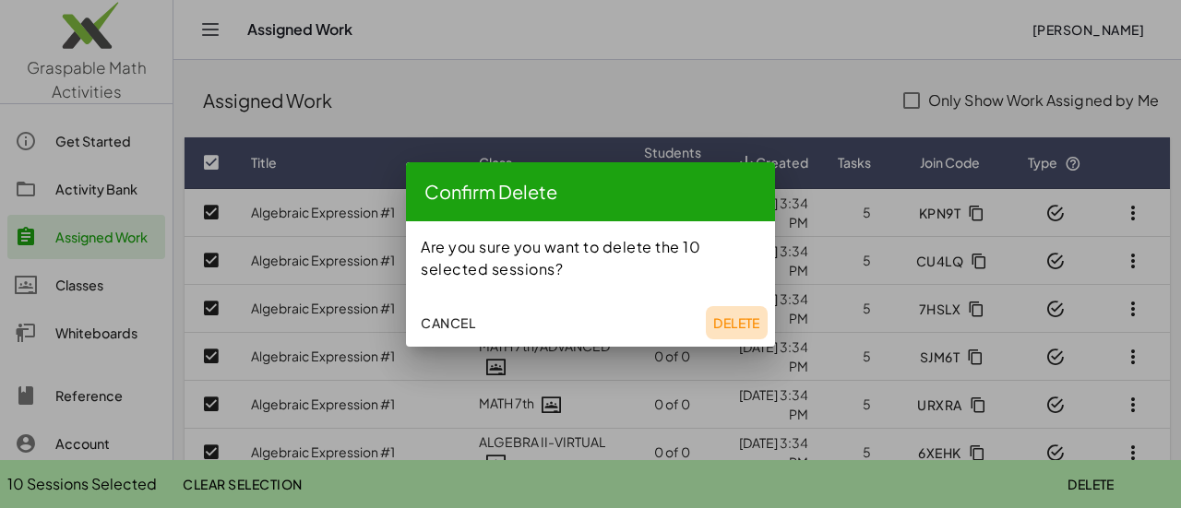
click at [714, 322] on span "Delete" at bounding box center [736, 323] width 47 height 17
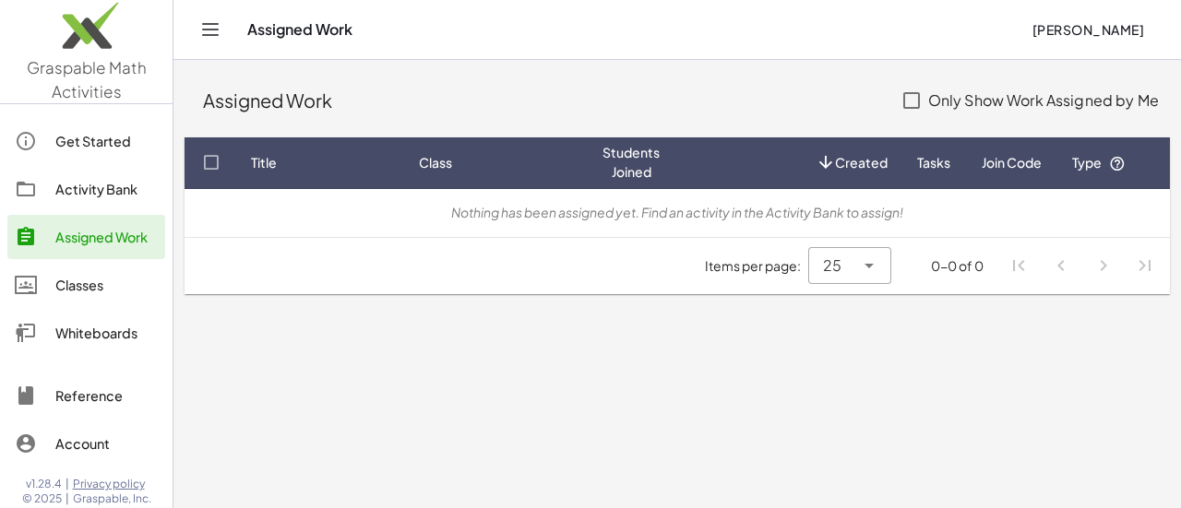
click at [95, 192] on div "Activity Bank" at bounding box center [106, 189] width 102 height 22
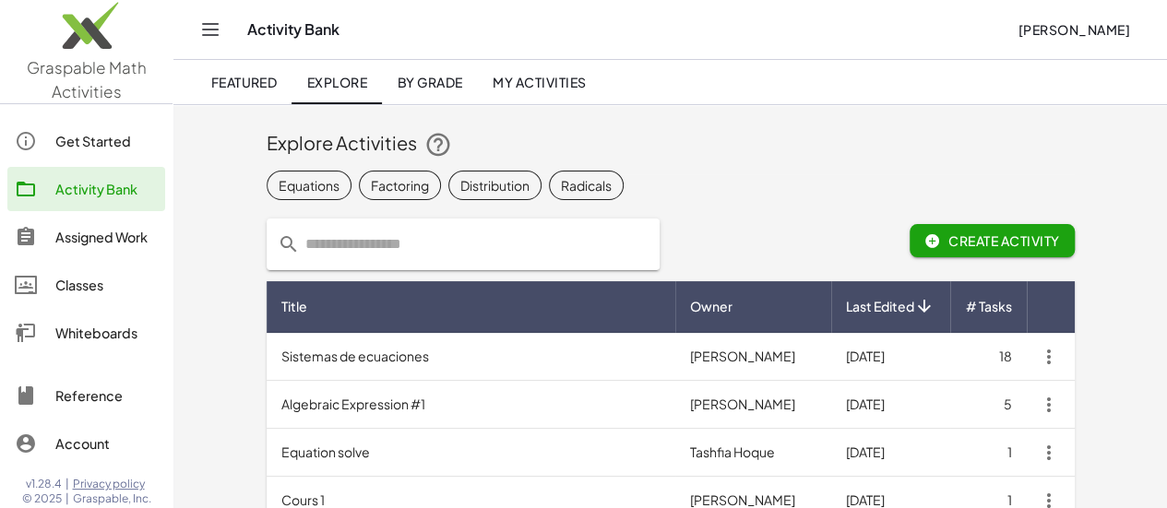
click at [456, 182] on span "Distribution" at bounding box center [495, 186] width 93 height 30
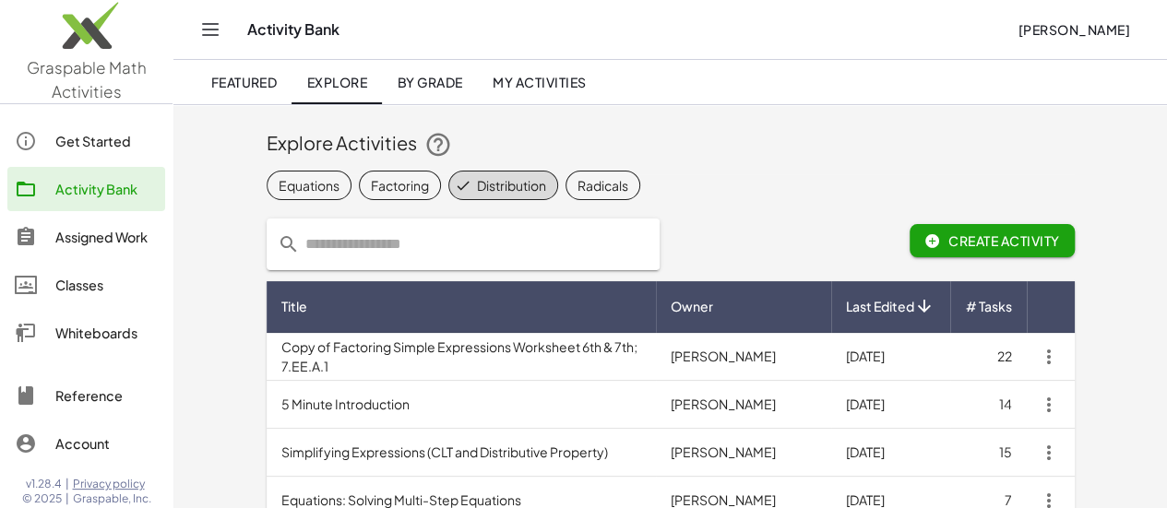
scroll to position [92, 0]
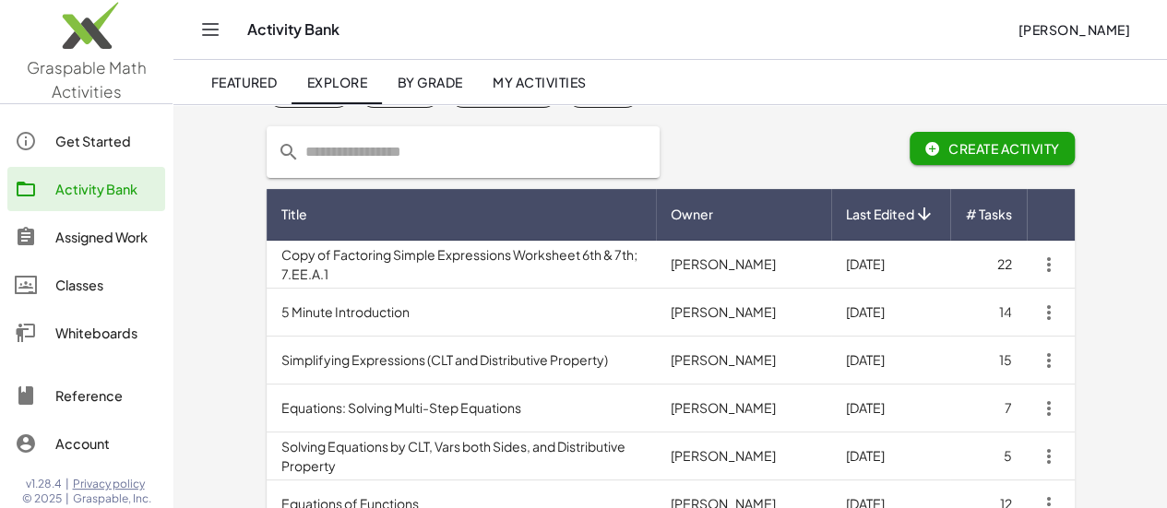
click at [401, 315] on td "5 Minute Introduction" at bounding box center [461, 313] width 389 height 48
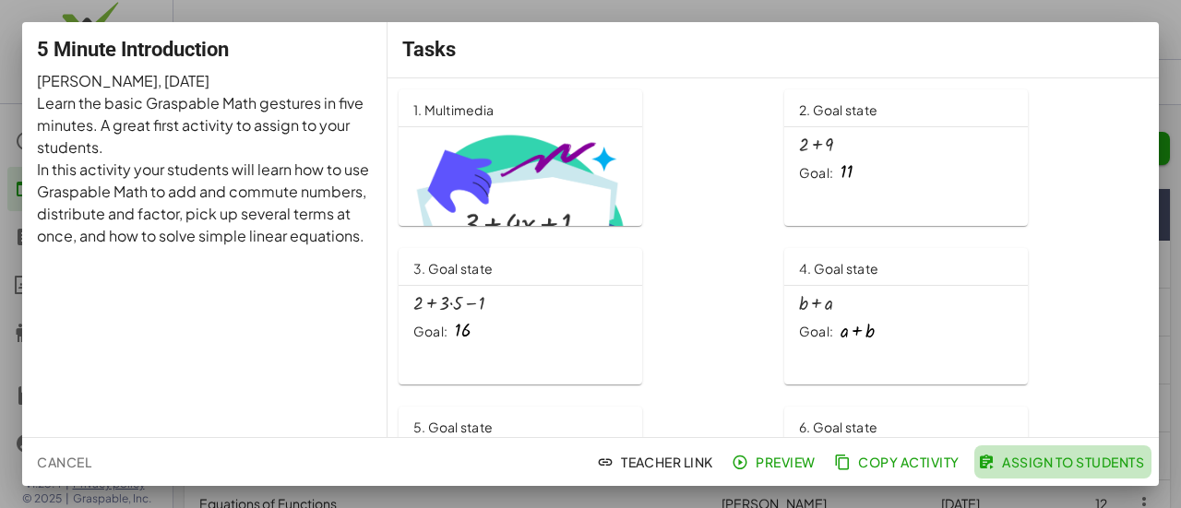
click at [1054, 460] on span "Assign to Students" at bounding box center [1063, 462] width 162 height 17
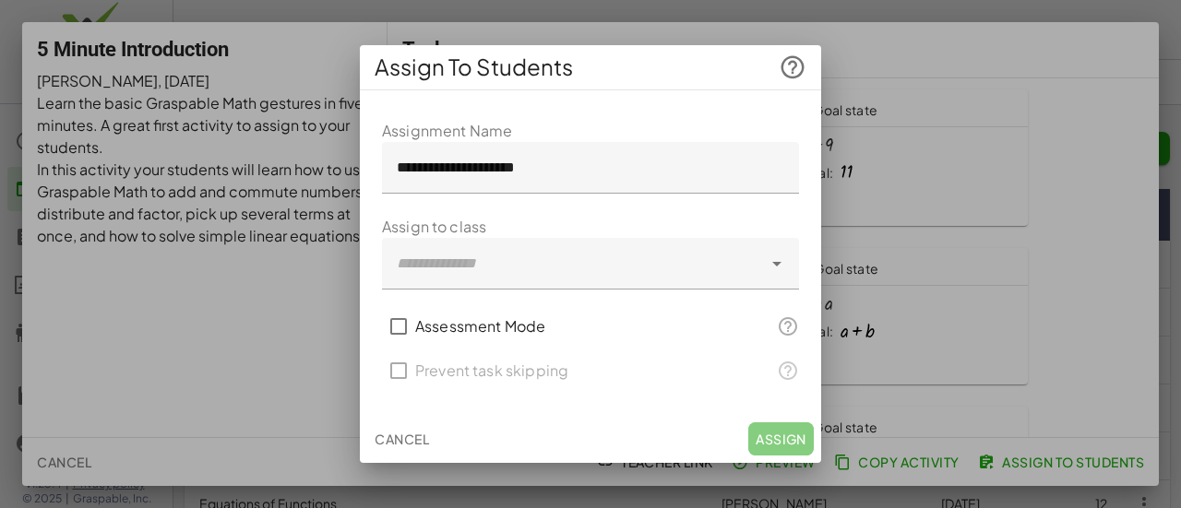
click at [1063, 307] on div at bounding box center [590, 254] width 1181 height 508
click at [509, 250] on div at bounding box center [572, 264] width 380 height 52
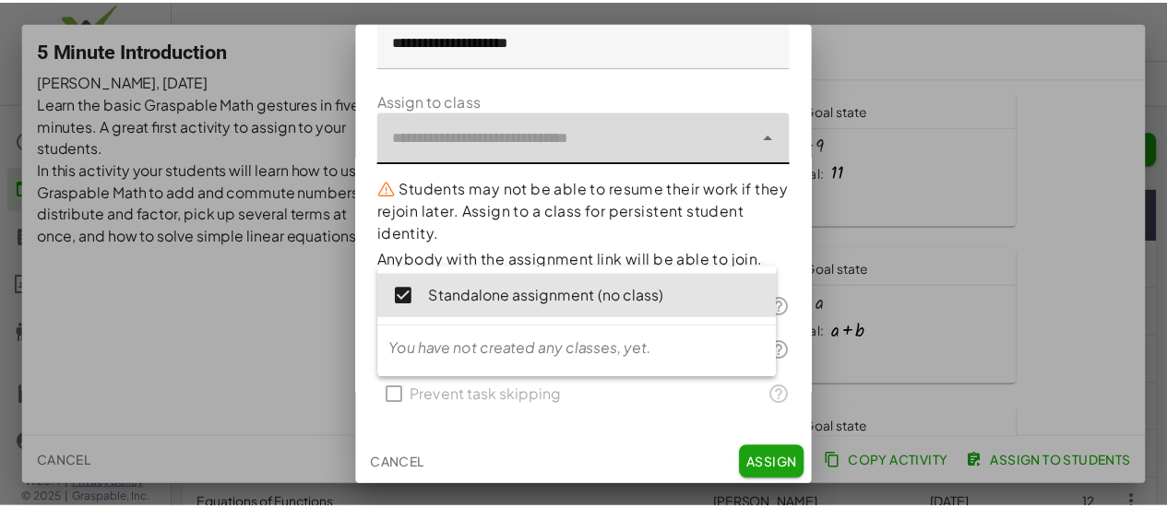
scroll to position [104, 0]
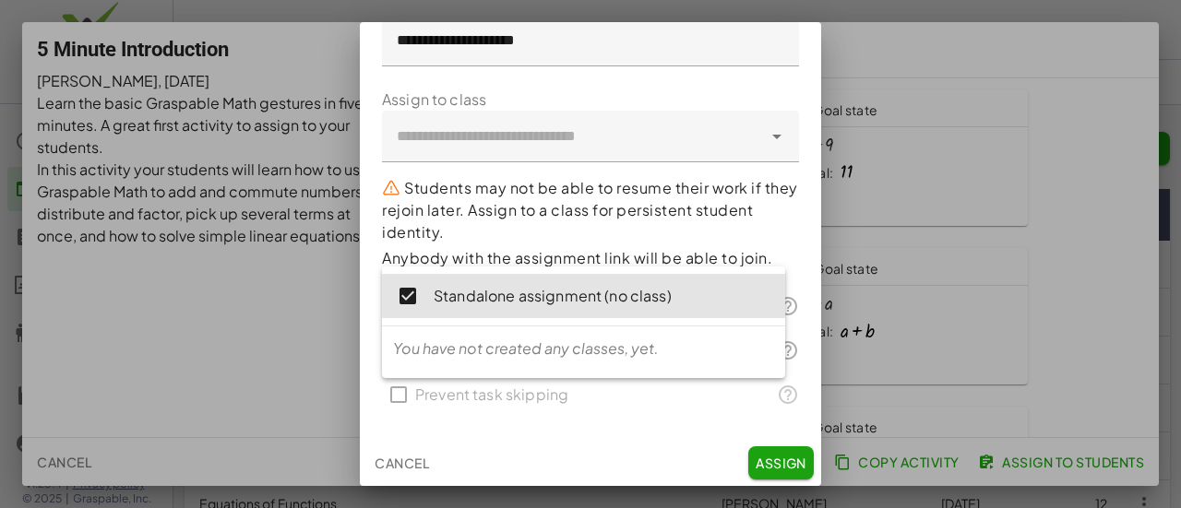
click at [587, 225] on p "Students may not be able to resume their work if they rejoin later. Assign to a…" at bounding box center [590, 210] width 417 height 66
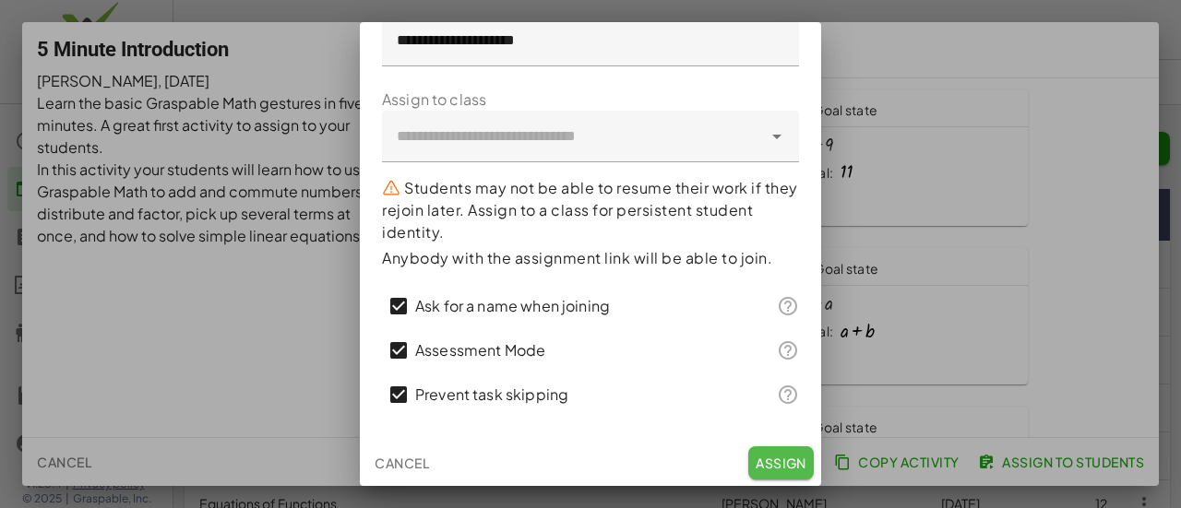
click at [762, 463] on span "Assign" at bounding box center [781, 463] width 51 height 17
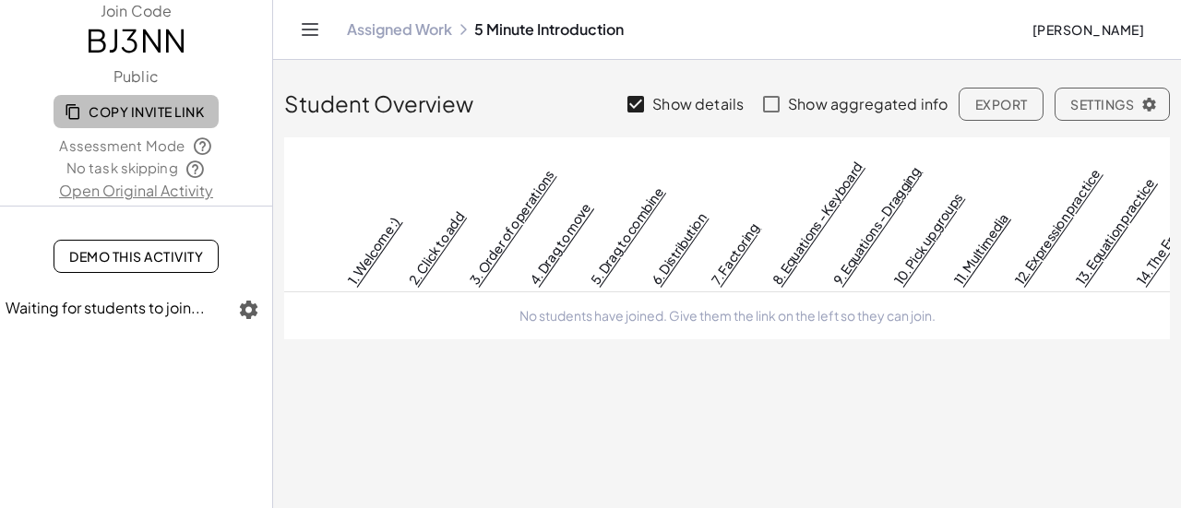
click at [158, 114] on span "Copy Invite Link" at bounding box center [136, 111] width 136 height 17
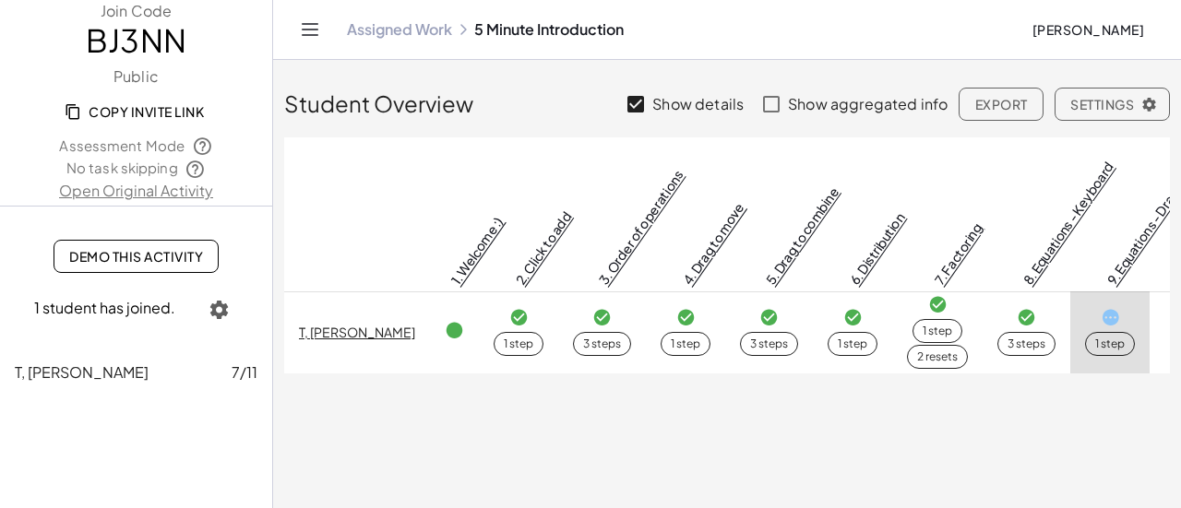
click at [37, 372] on span "T, Ryker" at bounding box center [82, 372] width 134 height 19
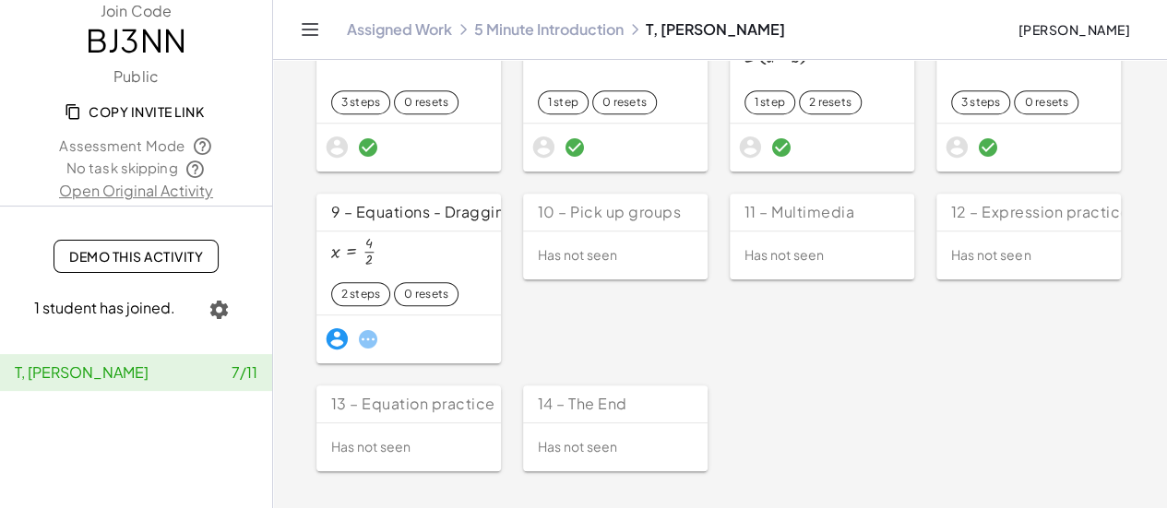
scroll to position [406, 0]
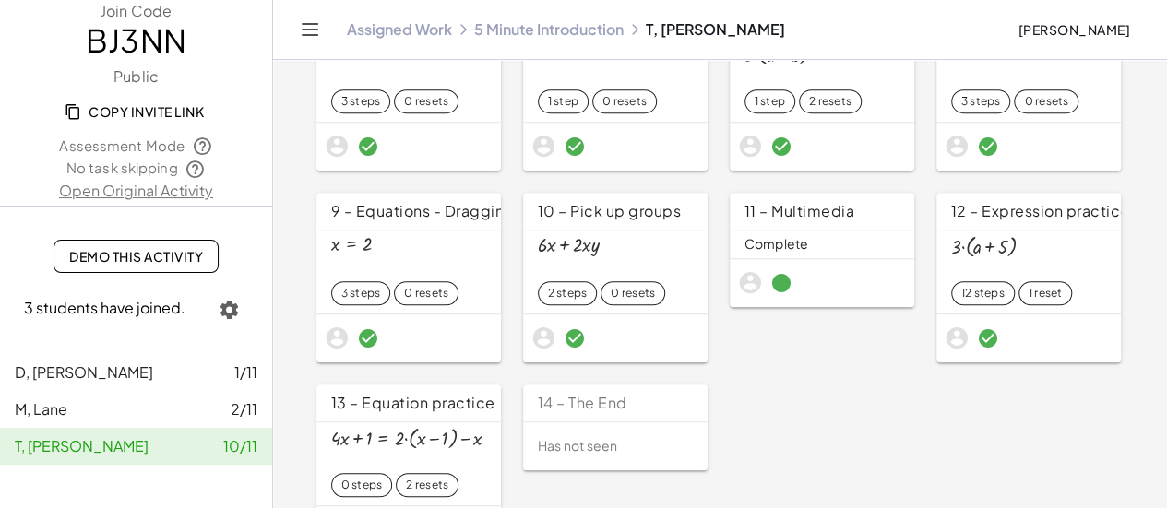
click at [143, 372] on div "D, Brooke 1/11" at bounding box center [136, 373] width 243 height 22
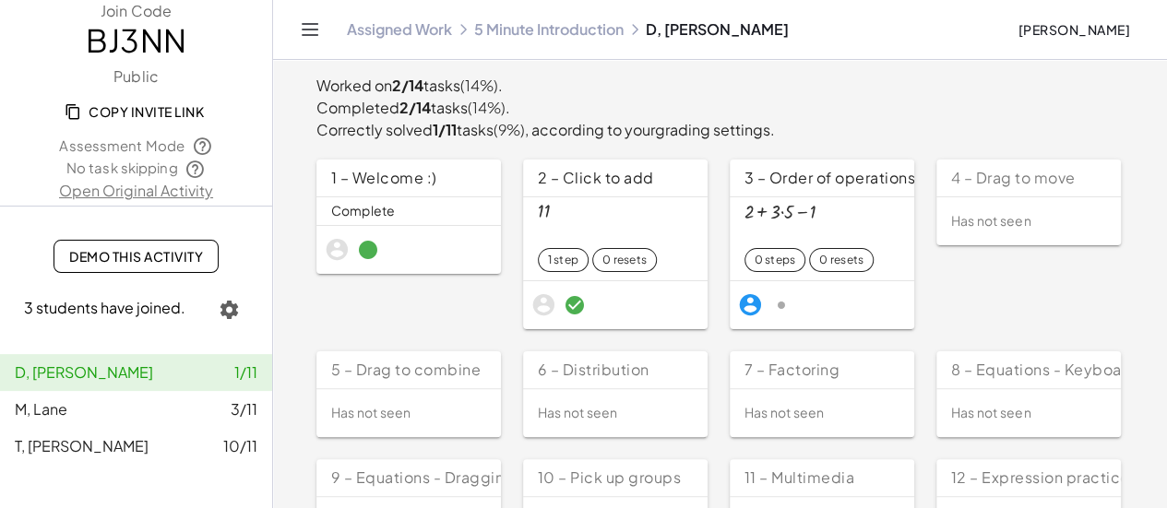
scroll to position [54, 0]
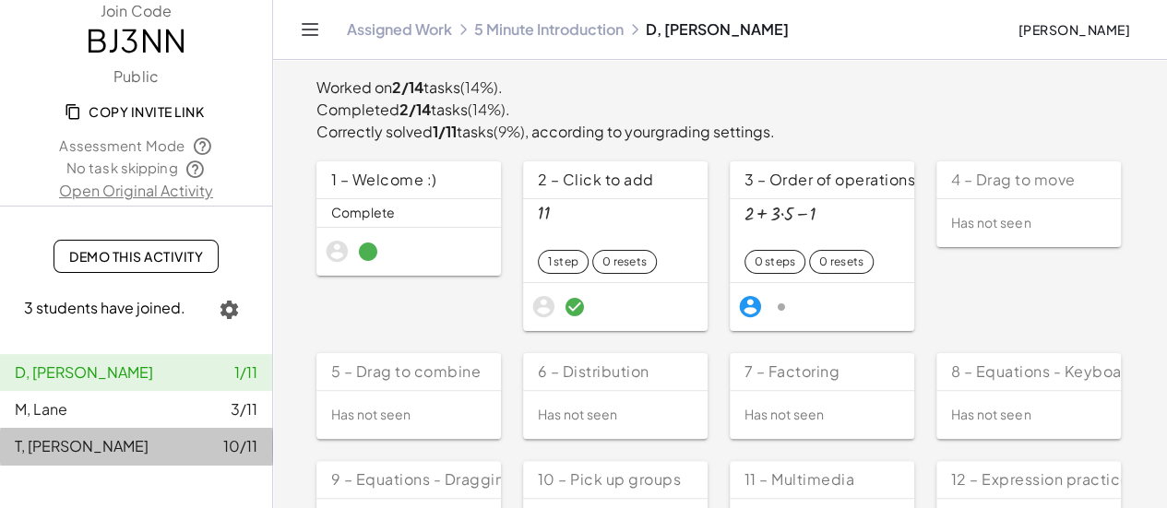
click at [170, 437] on div "T, Ryker 10/11" at bounding box center [136, 447] width 243 height 22
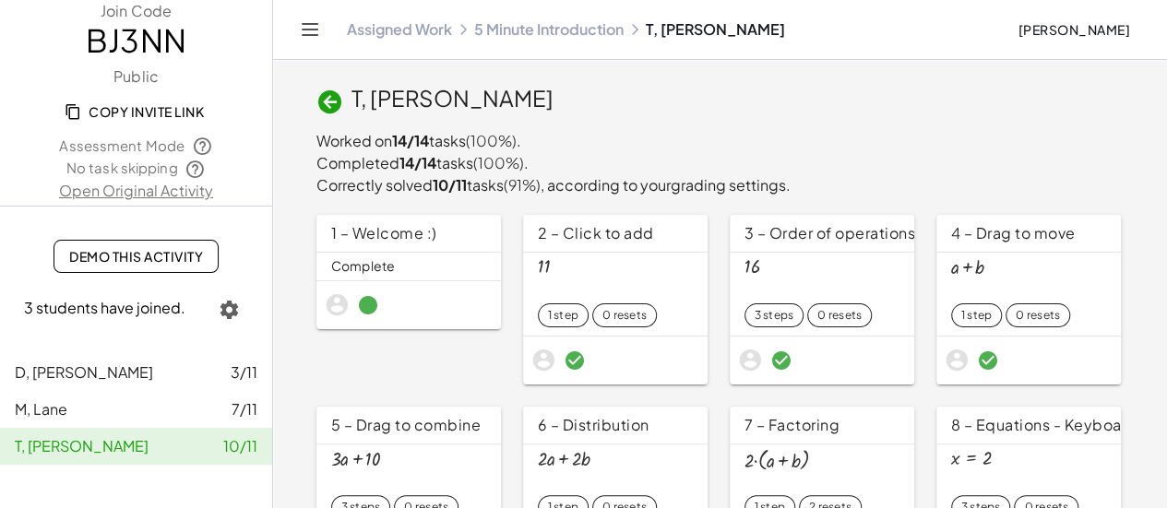
click at [90, 365] on div "D, Brooke 3/11" at bounding box center [136, 373] width 243 height 22
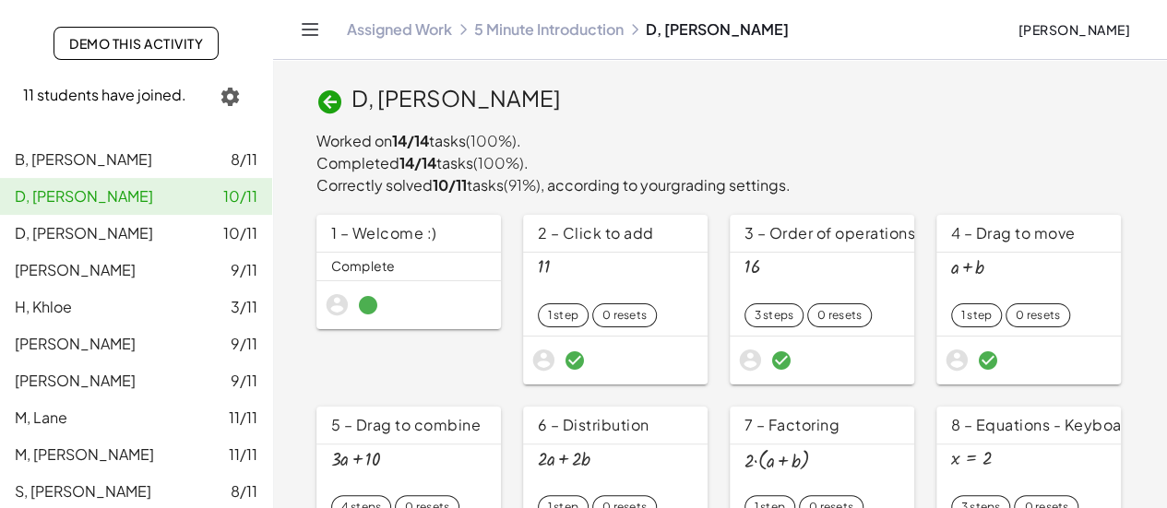
scroll to position [258, 0]
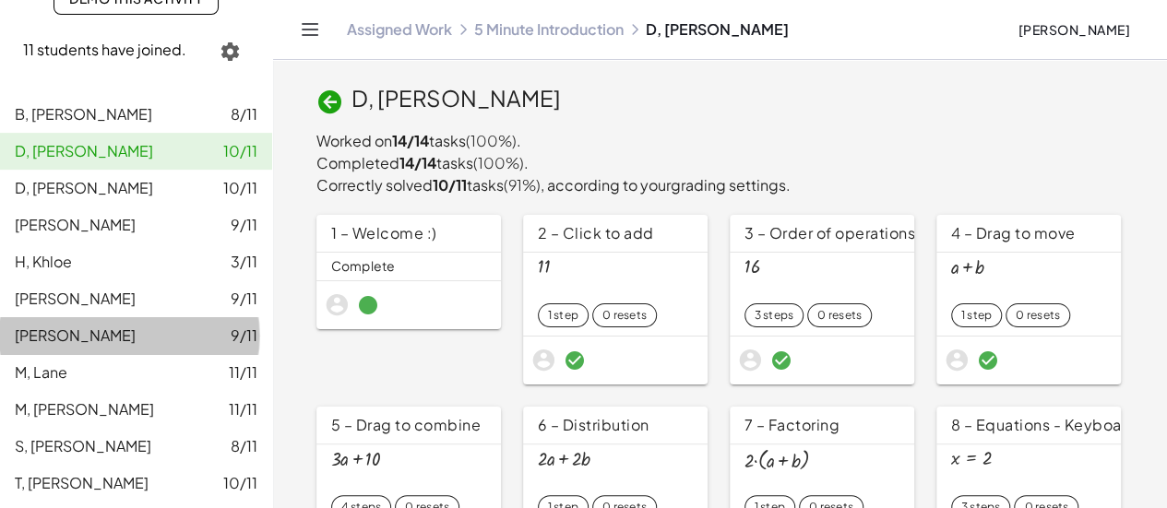
click at [161, 337] on div "J, James 9/11" at bounding box center [136, 336] width 243 height 22
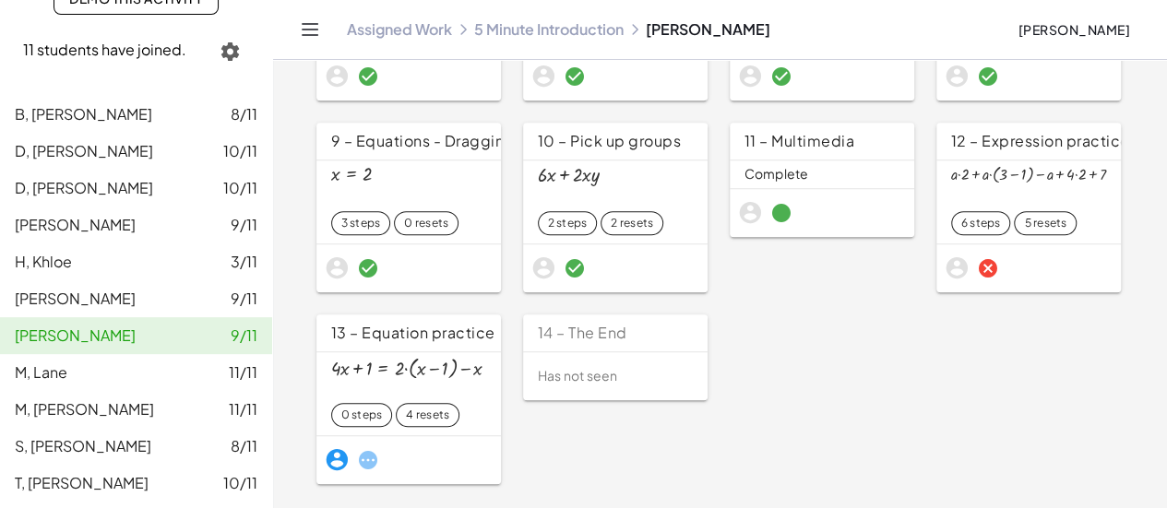
scroll to position [489, 0]
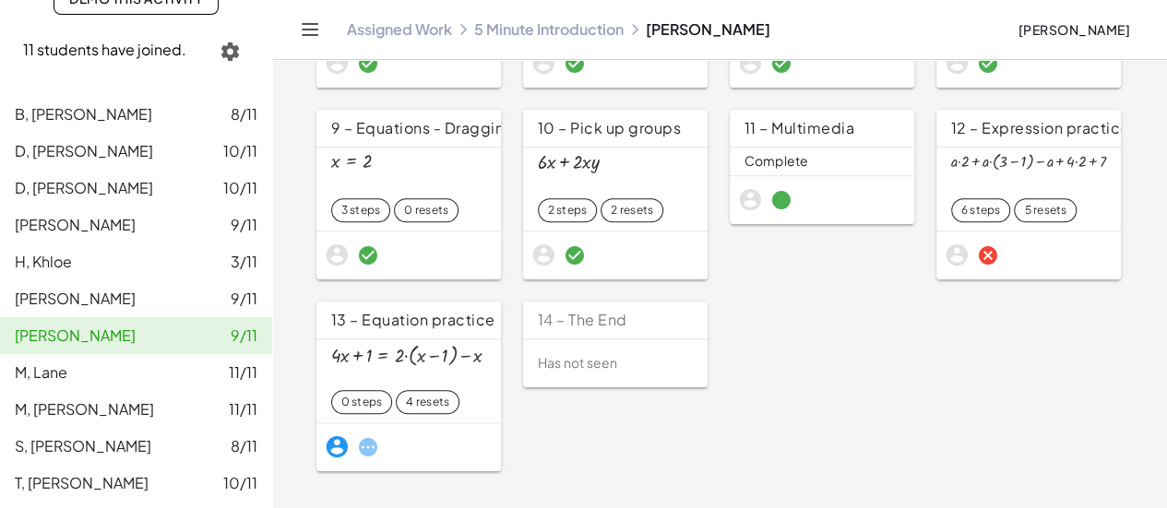
click at [103, 297] on div "H, Noah 9/11" at bounding box center [136, 299] width 243 height 22
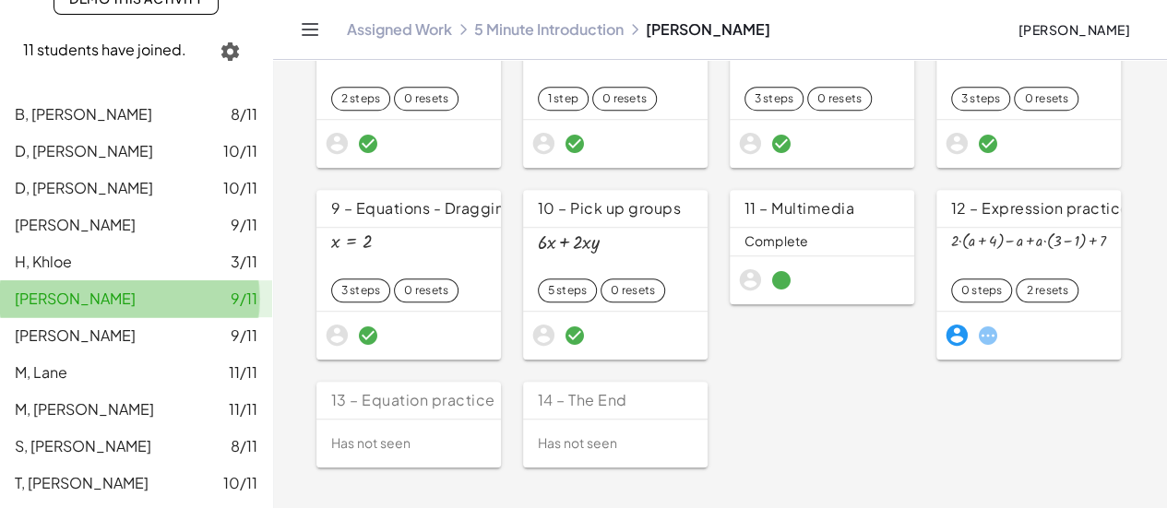
scroll to position [406, 0]
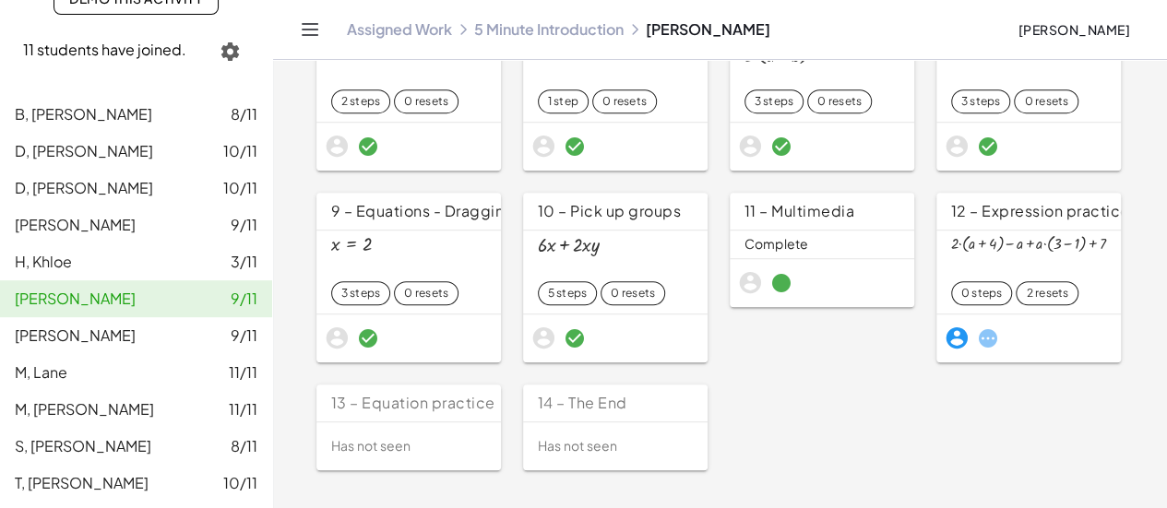
click at [96, 451] on div "S, Kristina 8/11" at bounding box center [136, 447] width 243 height 22
